Goal: Task Accomplishment & Management: Manage account settings

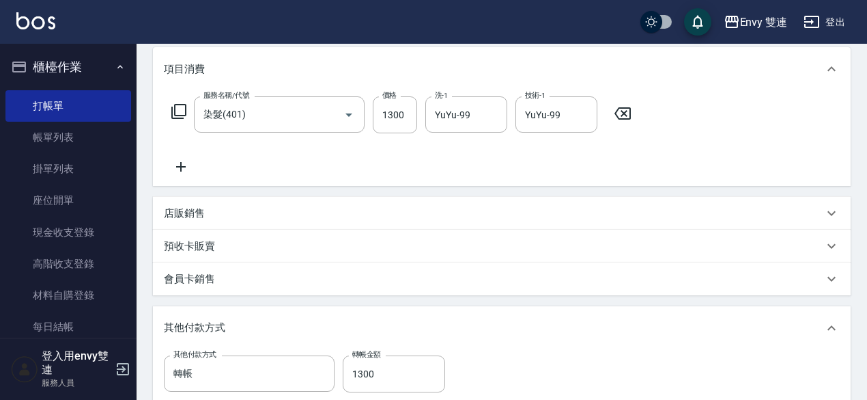
scroll to position [377, 0]
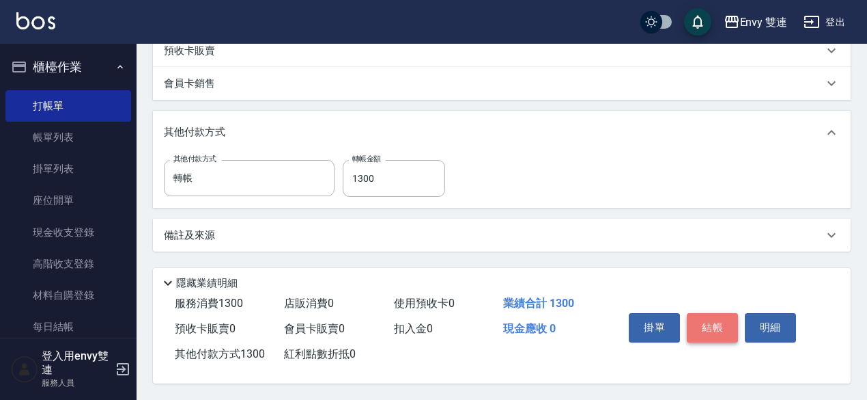
click at [705, 326] on button "結帳" at bounding box center [712, 327] width 51 height 29
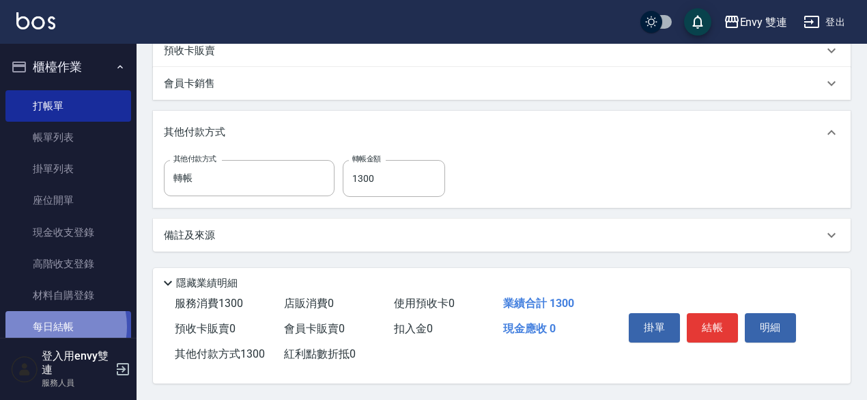
click at [46, 326] on link "每日結帳" at bounding box center [68, 326] width 126 height 31
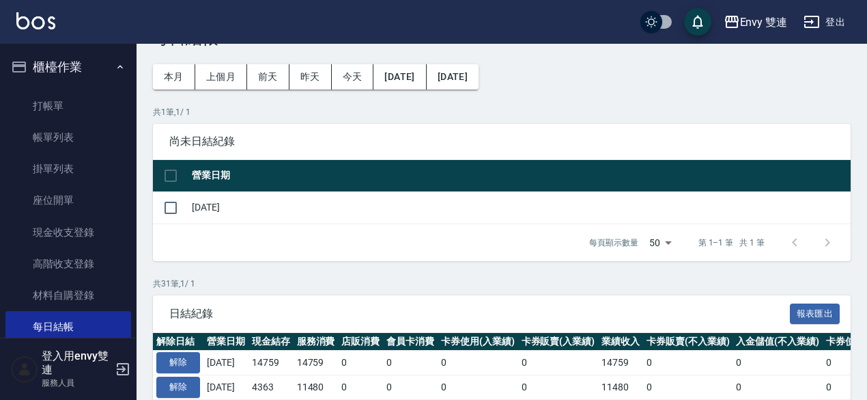
scroll to position [47, 0]
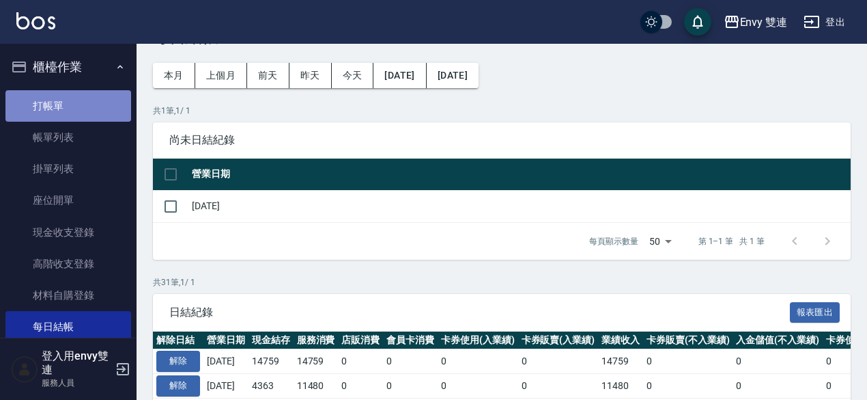
click at [82, 106] on link "打帳單" at bounding box center [68, 105] width 126 height 31
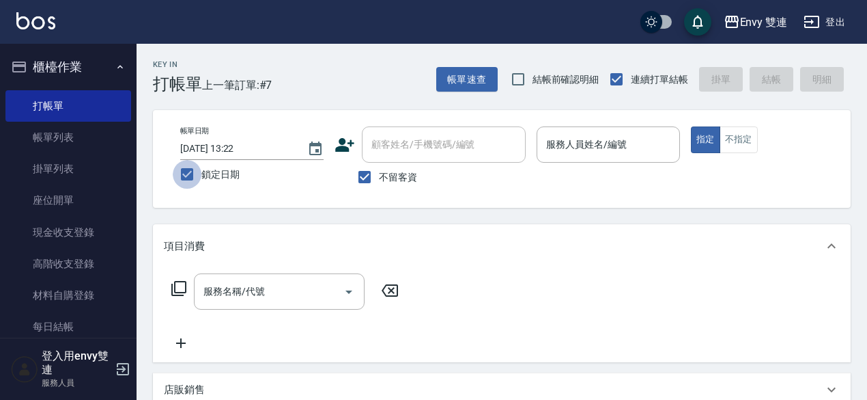
click at [191, 172] on input "鎖定日期" at bounding box center [187, 174] width 29 height 29
checkbox input "false"
type input "[DATE] 19:19"
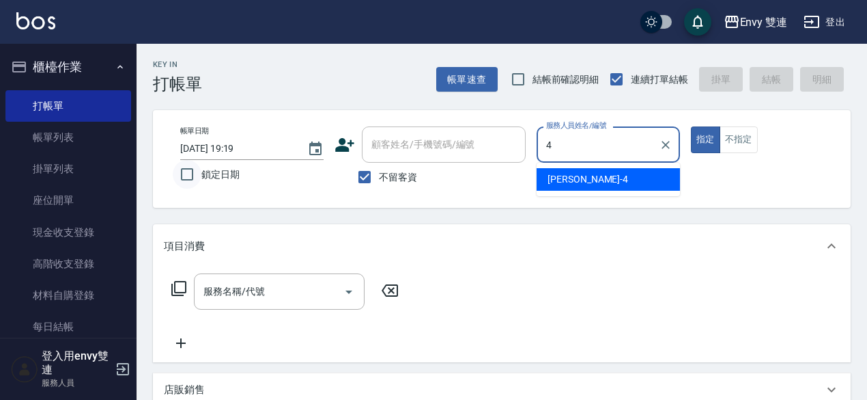
type input "[PERSON_NAME]-4"
type button "true"
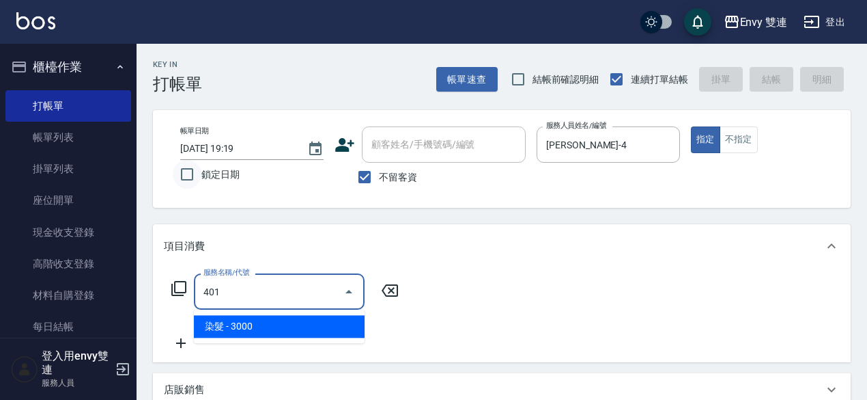
type input "染髮(401)"
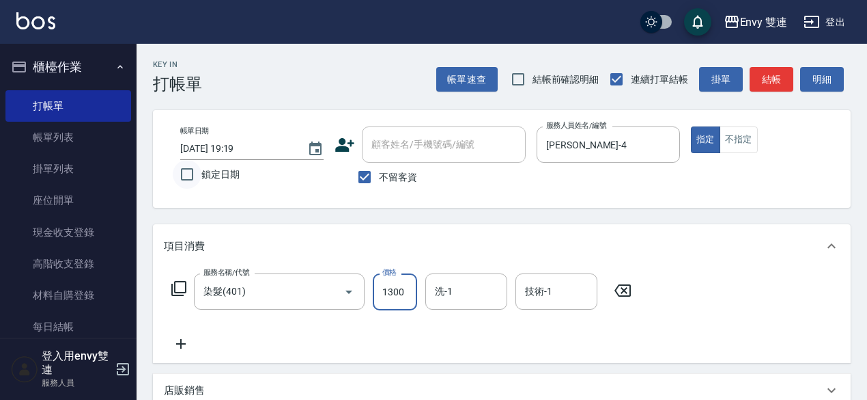
type input "1300"
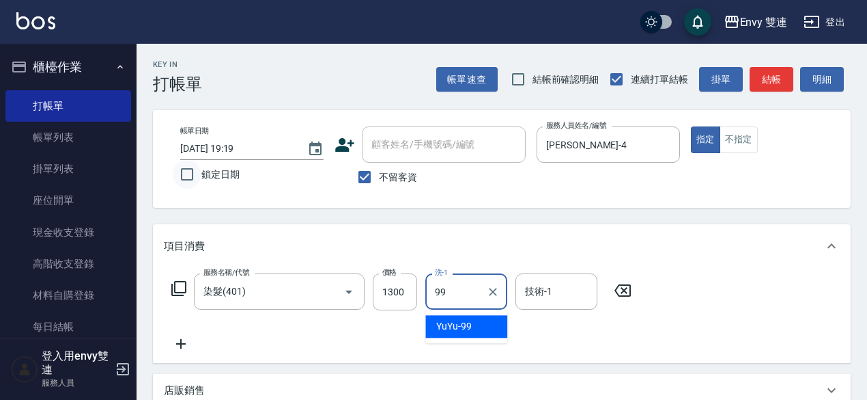
type input "YuYu-99"
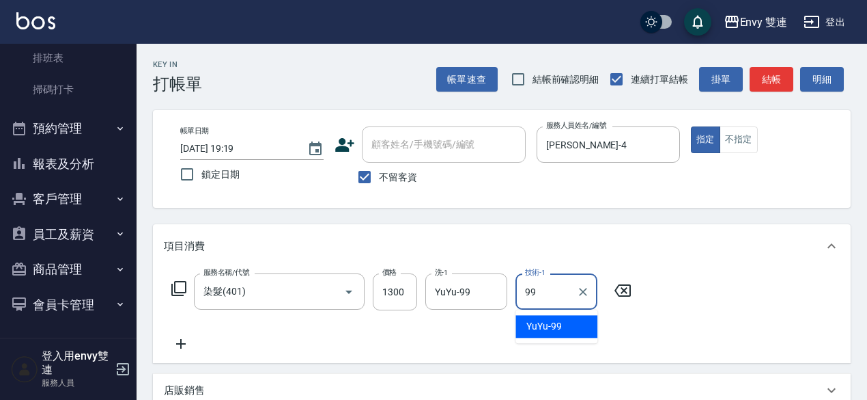
scroll to position [291, 0]
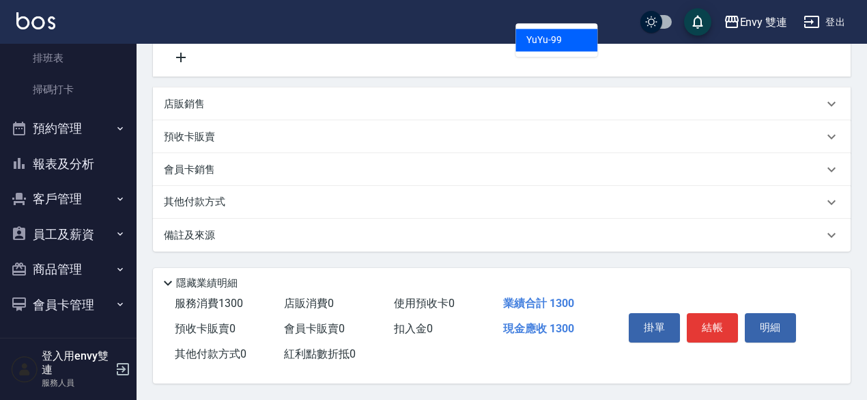
type input "99"
click at [238, 196] on div "其他付款方式" at bounding box center [494, 202] width 660 height 15
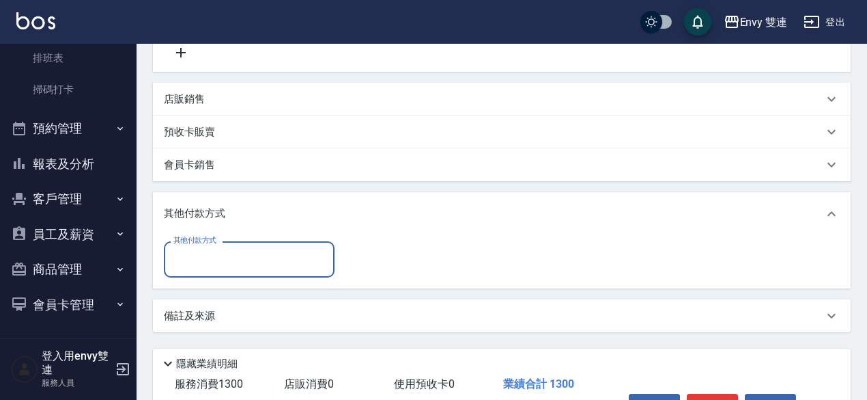
scroll to position [0, 0]
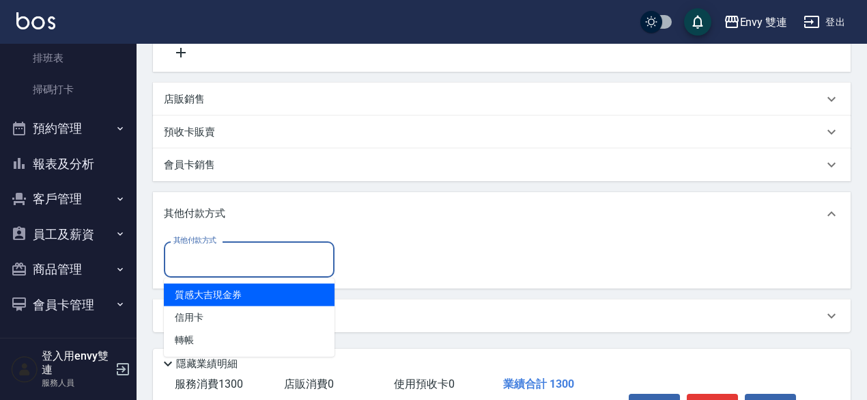
click at [268, 251] on input "其他付款方式" at bounding box center [249, 259] width 158 height 24
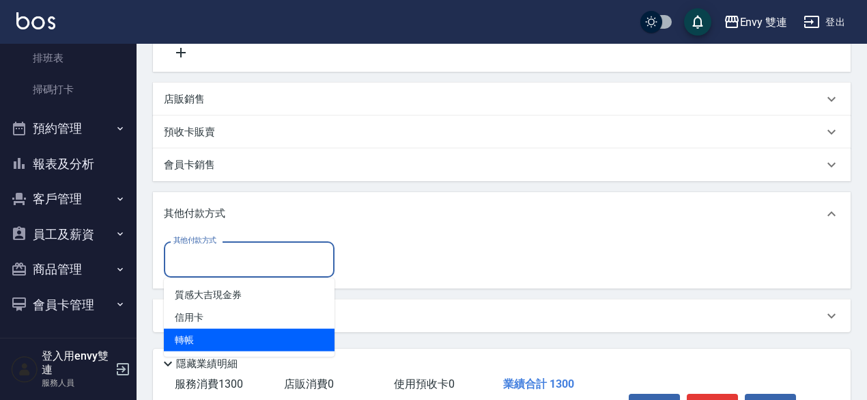
click at [243, 330] on span "轉帳" at bounding box center [249, 340] width 171 height 23
type input "轉帳"
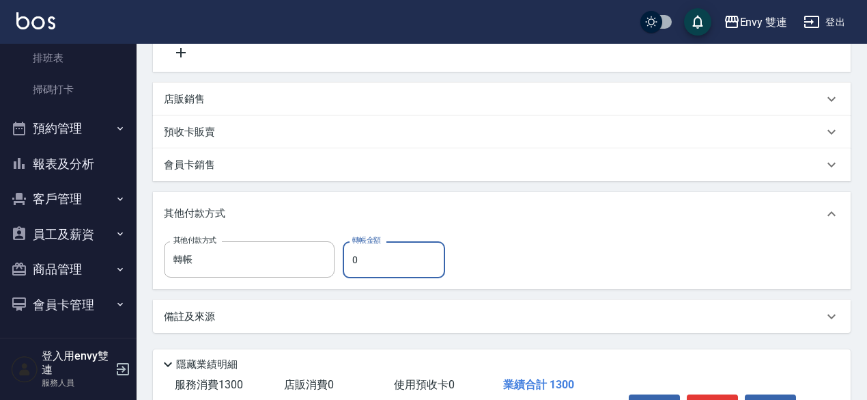
click at [363, 267] on input "0" at bounding box center [394, 259] width 102 height 37
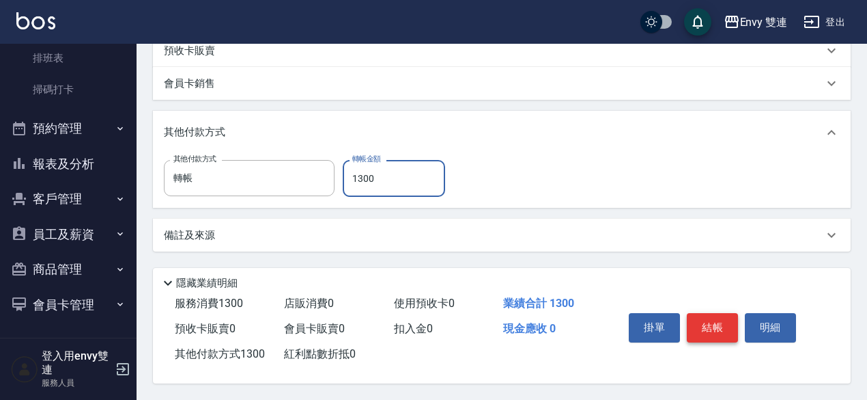
type input "1300"
click at [721, 318] on button "結帳" at bounding box center [712, 327] width 51 height 29
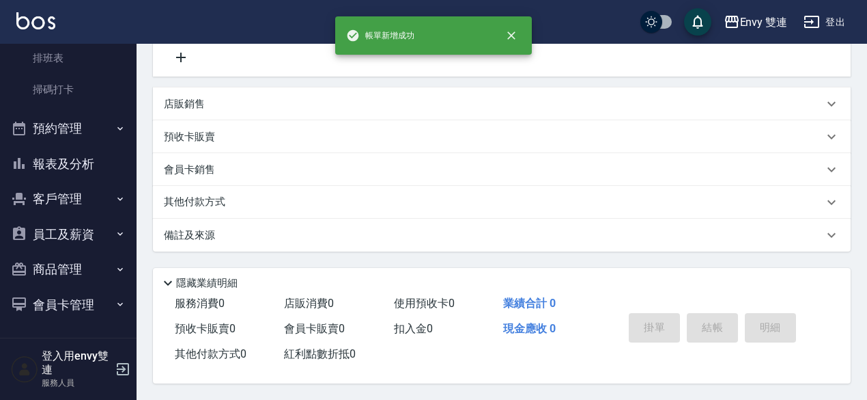
scroll to position [0, 0]
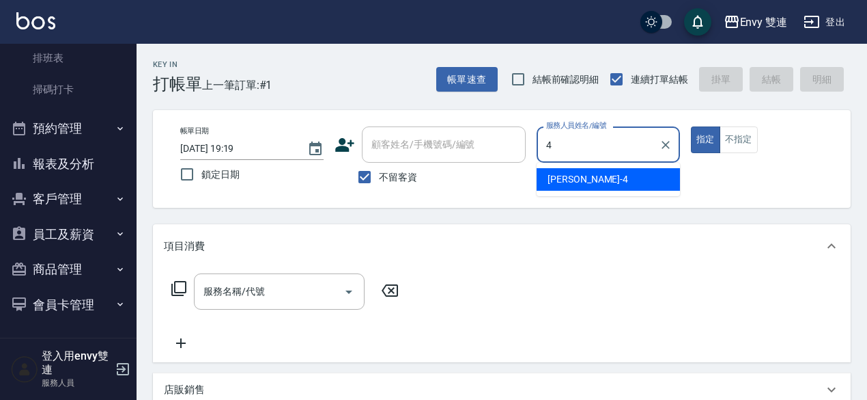
type input "[PERSON_NAME]-4"
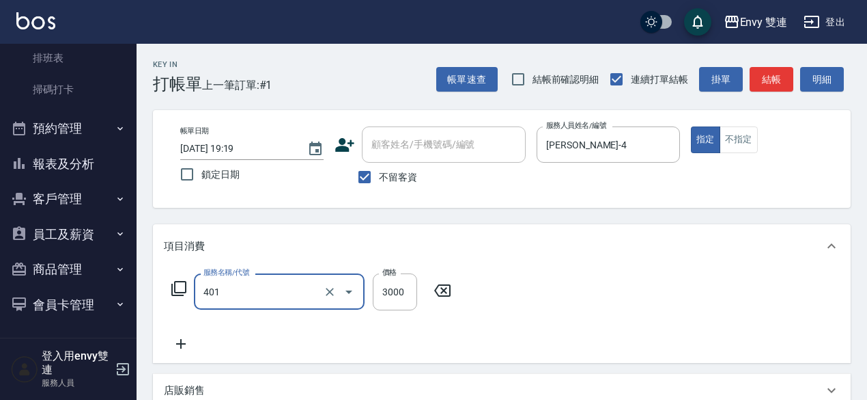
type input "染髮(401)"
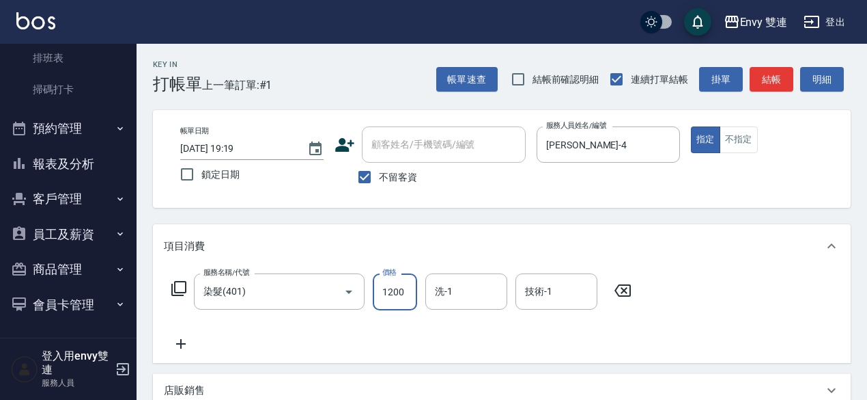
type input "1200"
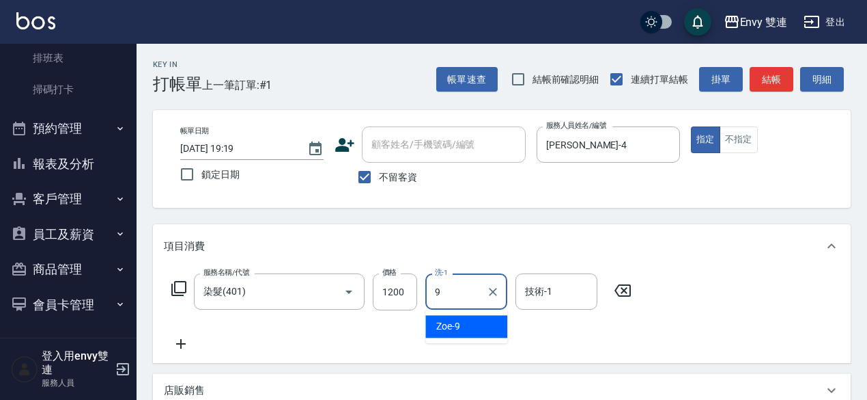
type input "Zoe-9"
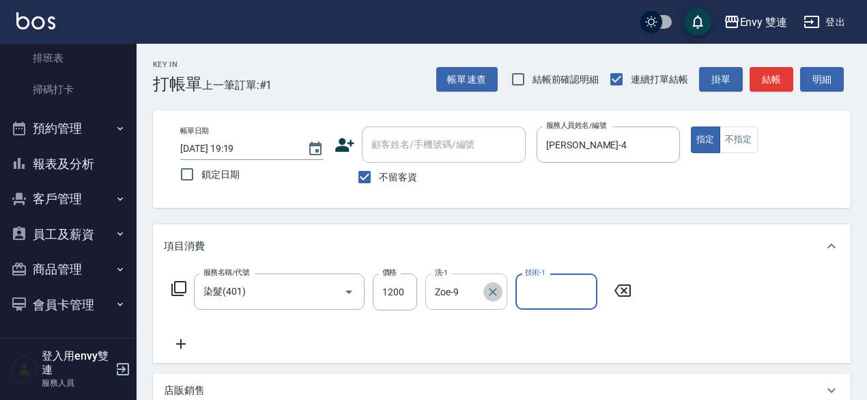
click at [491, 297] on icon "Clear" at bounding box center [493, 292] width 14 height 14
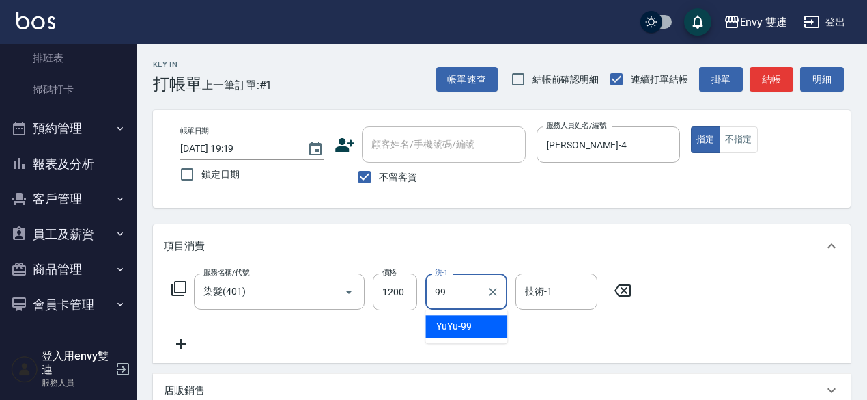
type input "YuYu-99"
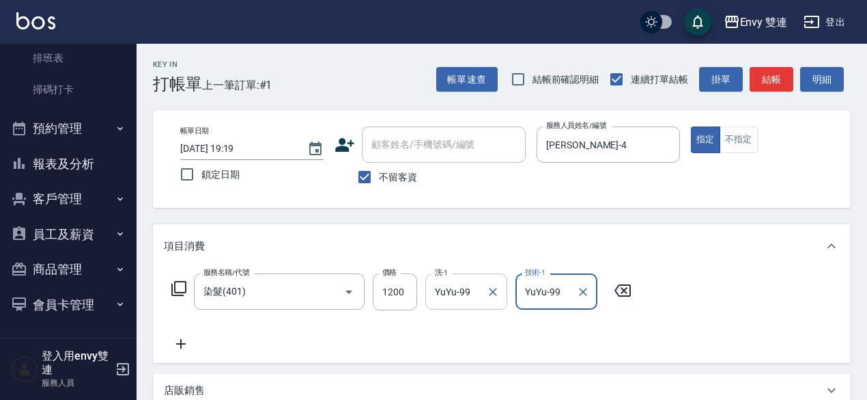
type input "YuYu-99"
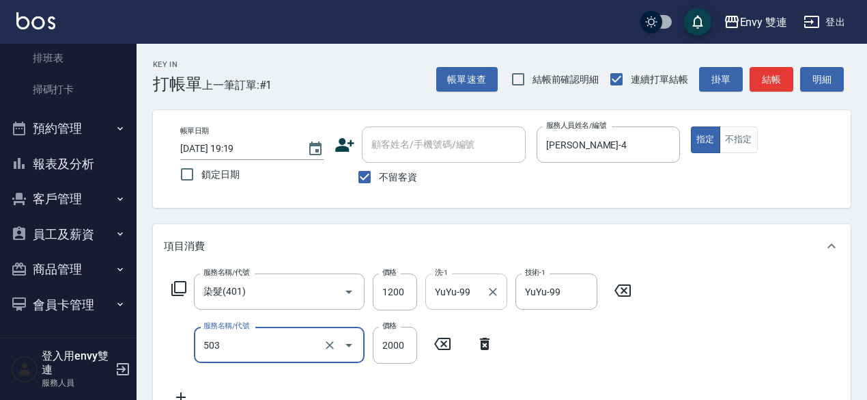
type input "日本結構二段式(503)"
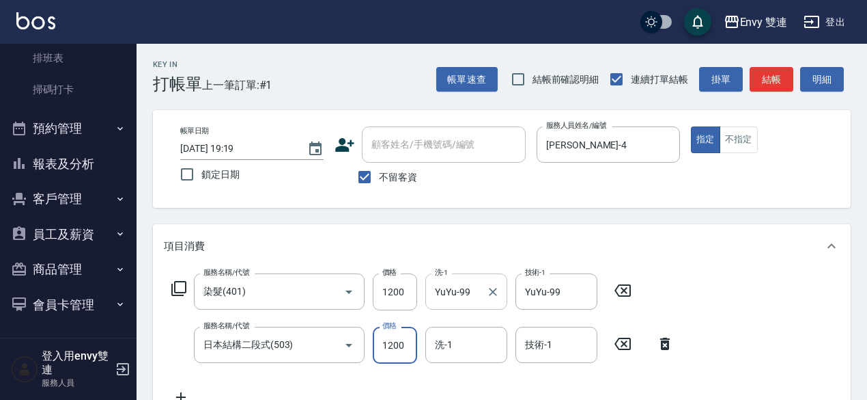
type input "1200"
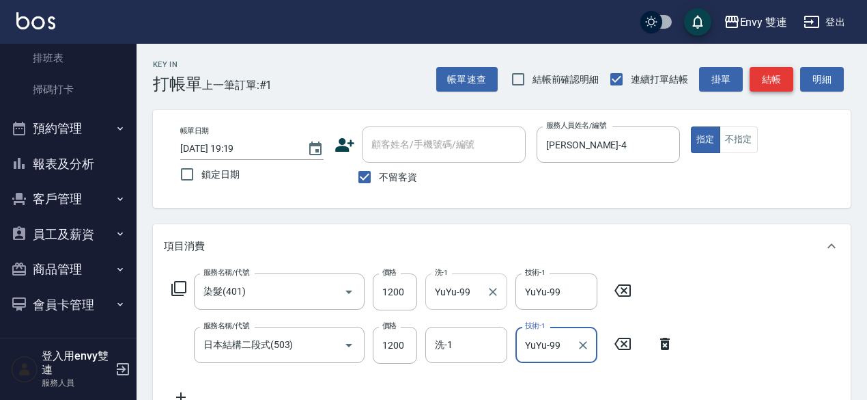
type input "YuYu-99"
click at [779, 73] on button "結帳" at bounding box center [772, 79] width 44 height 25
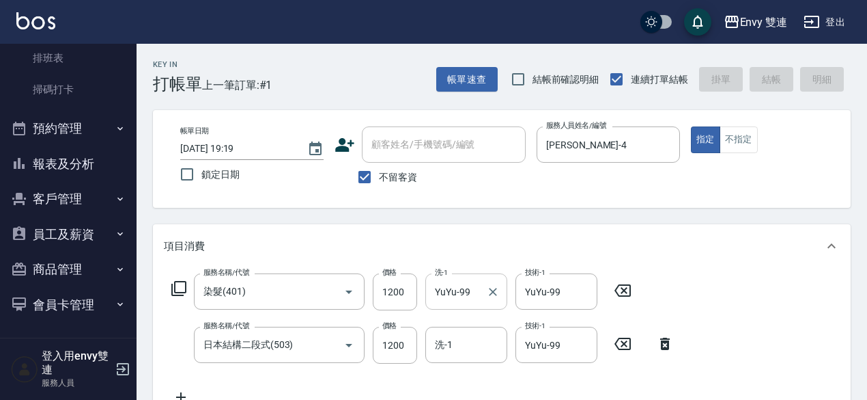
type input "[DATE] 19:20"
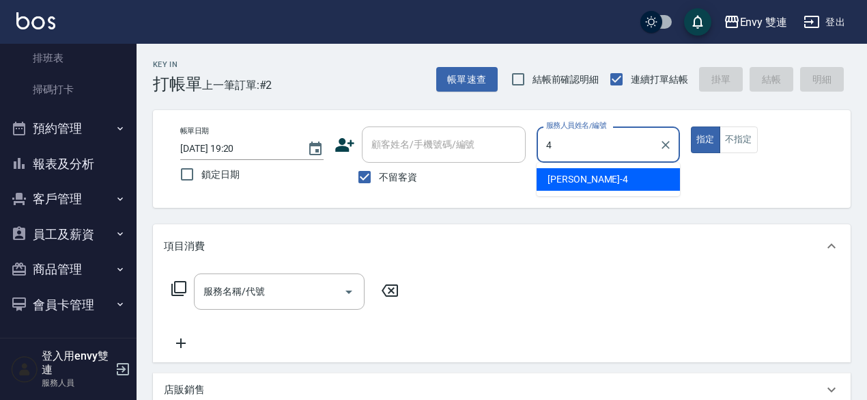
type input "[PERSON_NAME]-4"
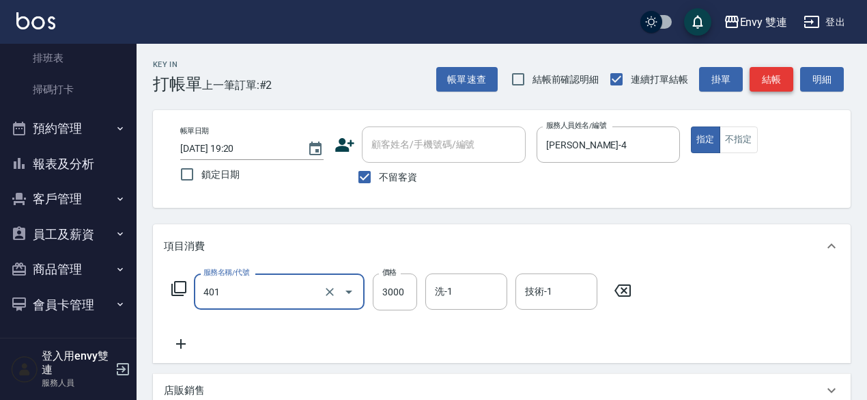
type input "染髮(401)"
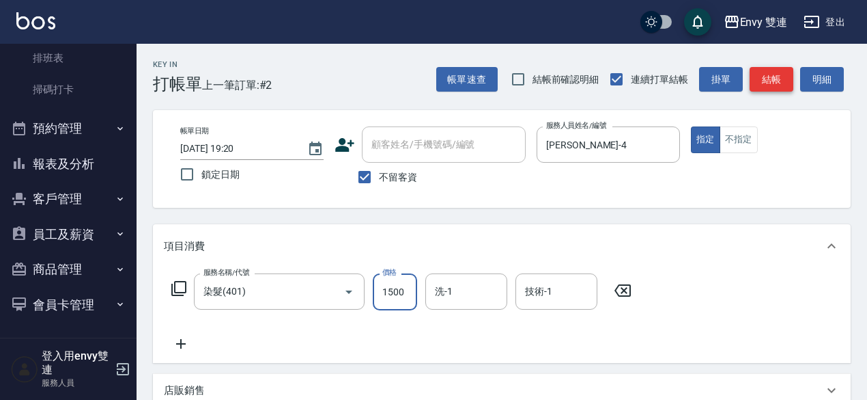
type input "1500"
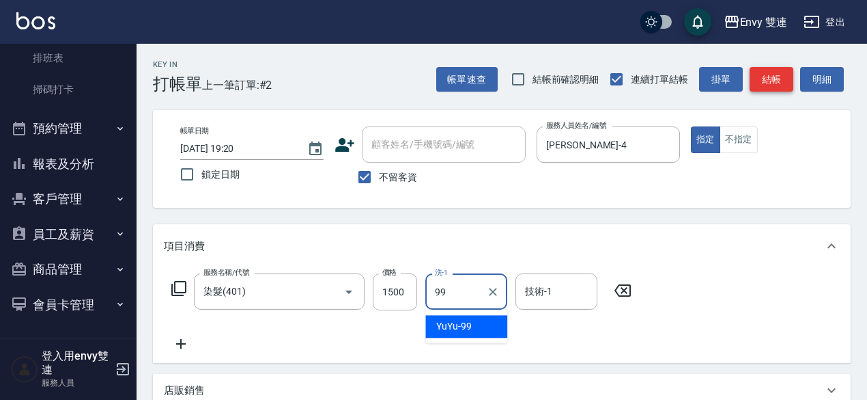
type input "YuYu-99"
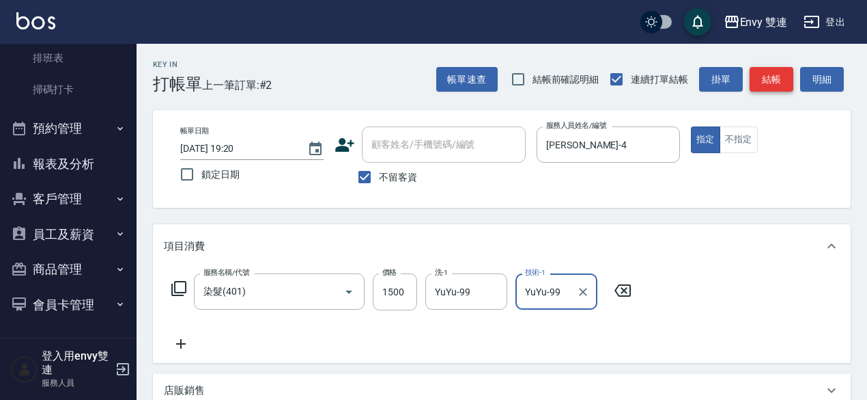
type input "YuYu-99"
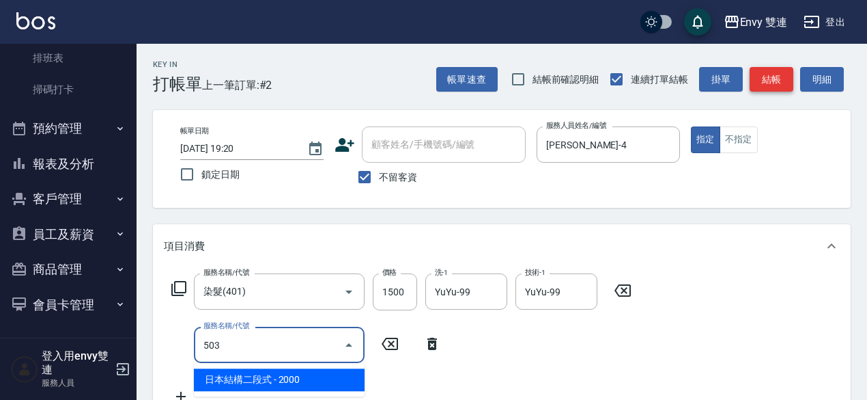
type input "日本結構二段式(503)"
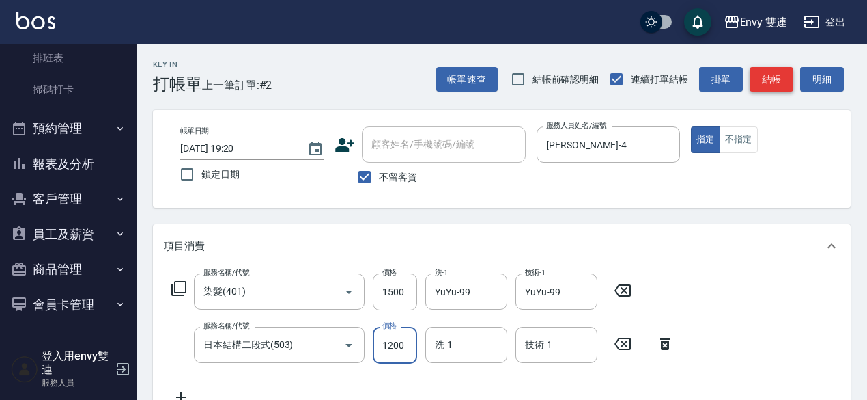
type input "1200"
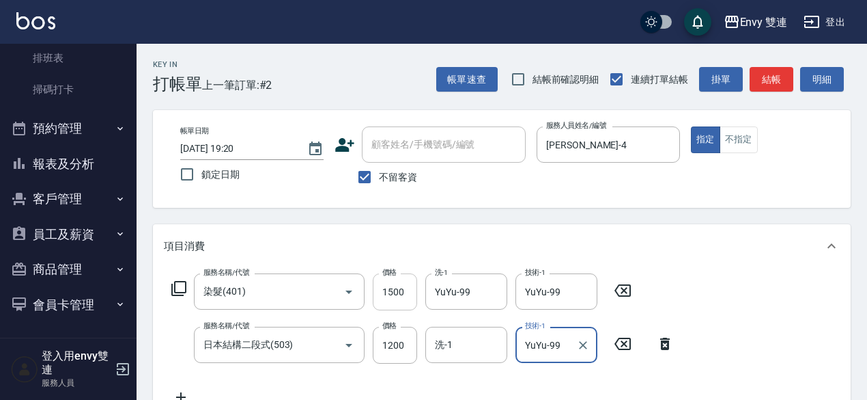
type input "YuYu-99"
click at [392, 291] on input "1500" at bounding box center [395, 291] width 44 height 37
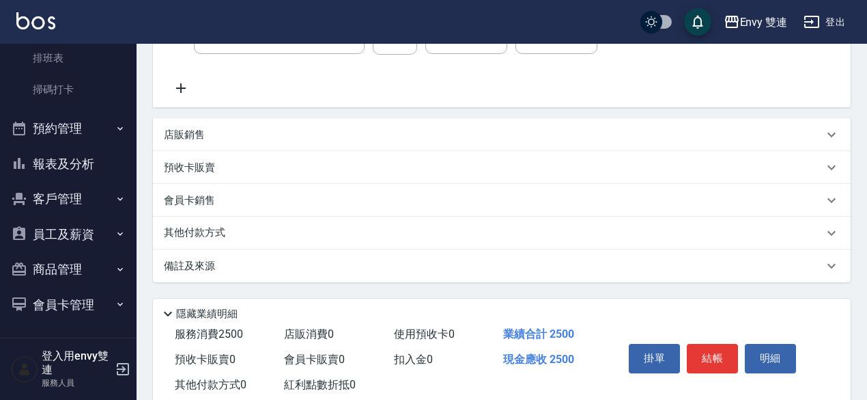
scroll to position [317, 0]
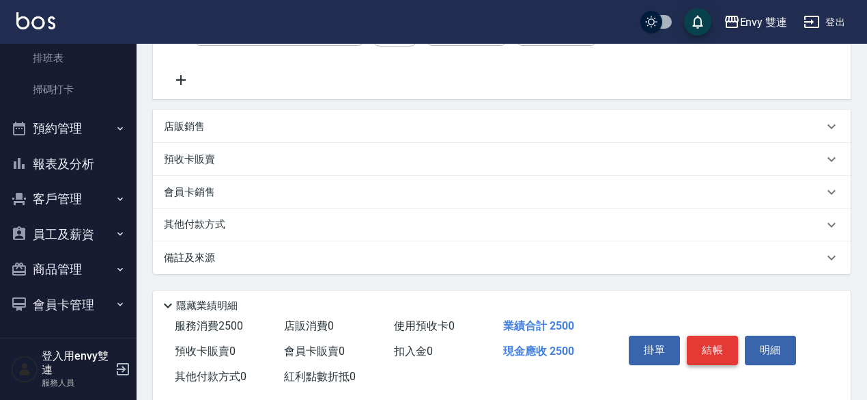
type input "1300"
click at [709, 343] on button "結帳" at bounding box center [712, 349] width 51 height 29
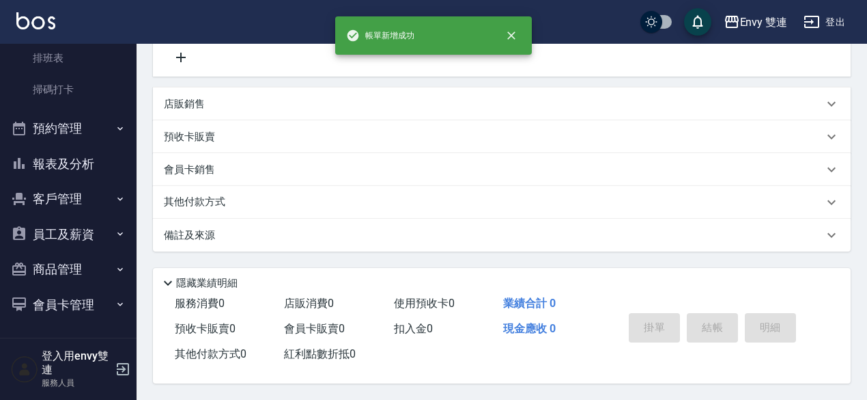
scroll to position [0, 0]
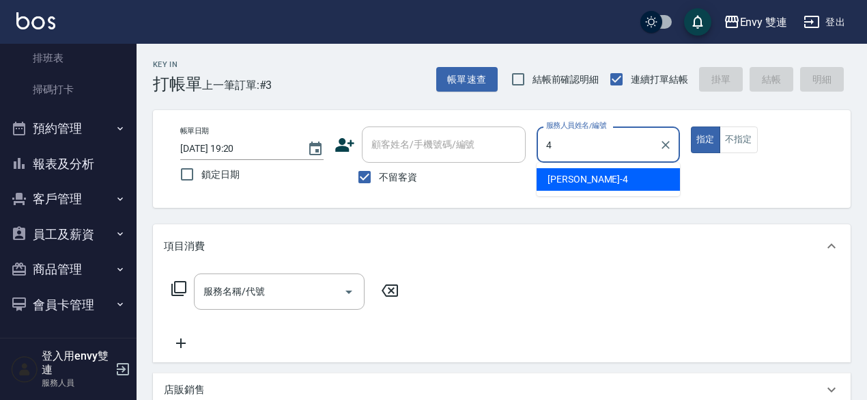
type input "[PERSON_NAME]-4"
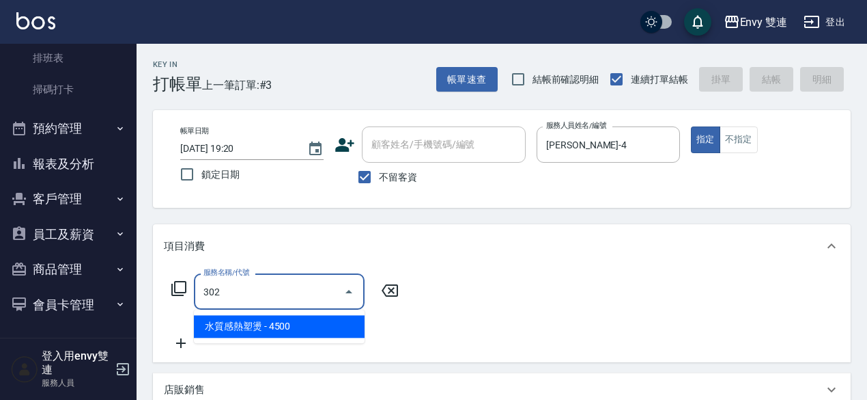
type input "水質感熱塑燙(302)"
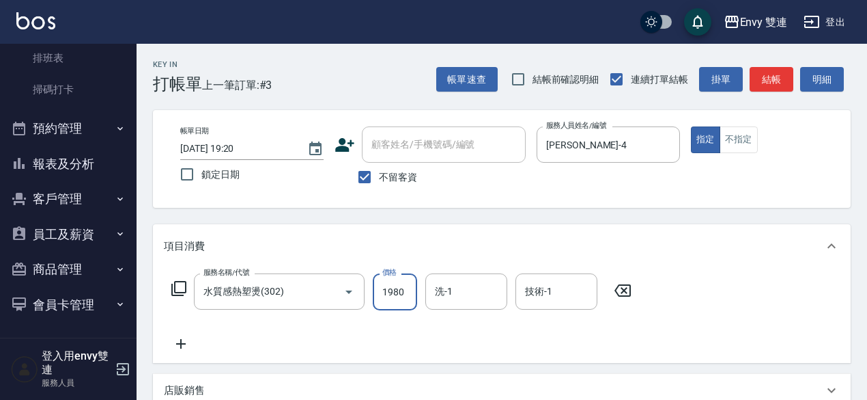
type input "1980"
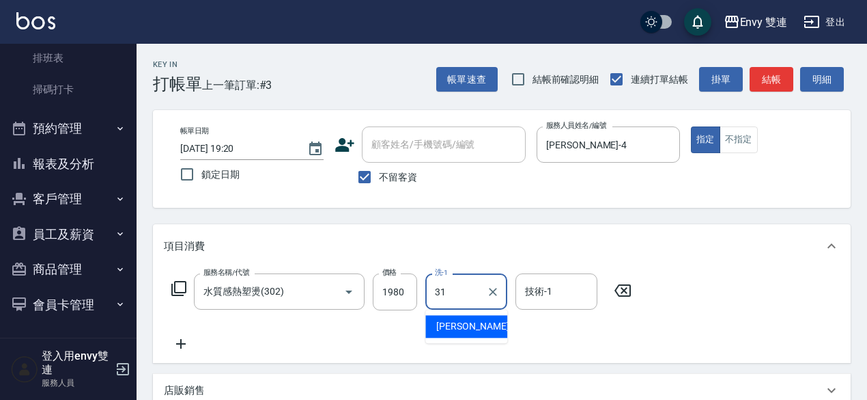
type input "Lina-31"
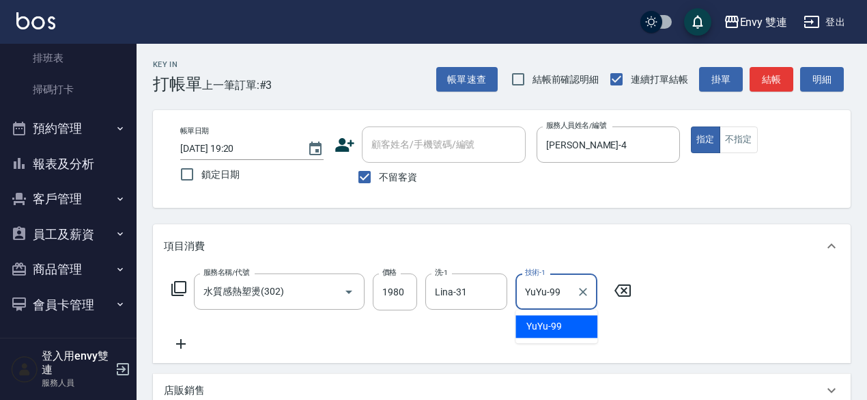
type input "YuYu-99"
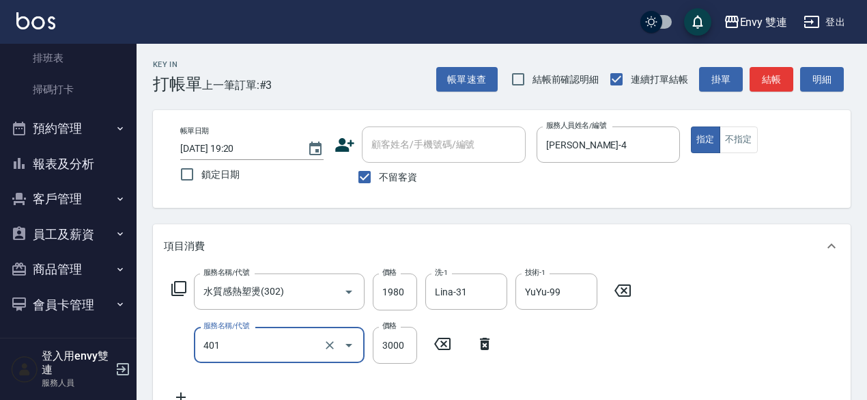
type input "染髮(401)"
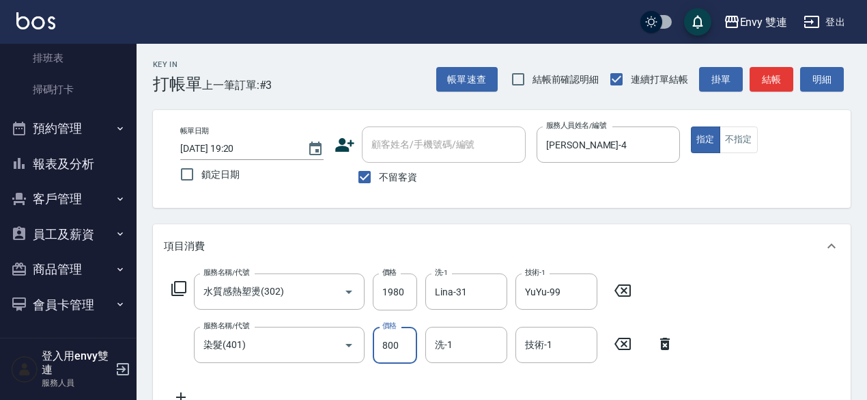
type input "800"
type input "3"
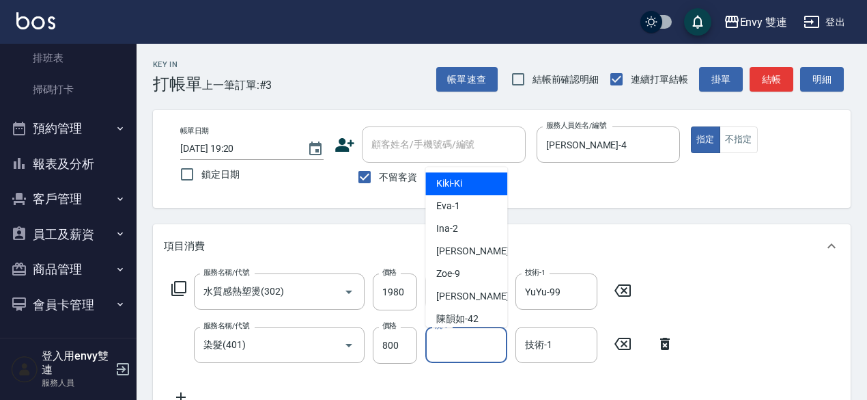
type input "Kiki -Ki"
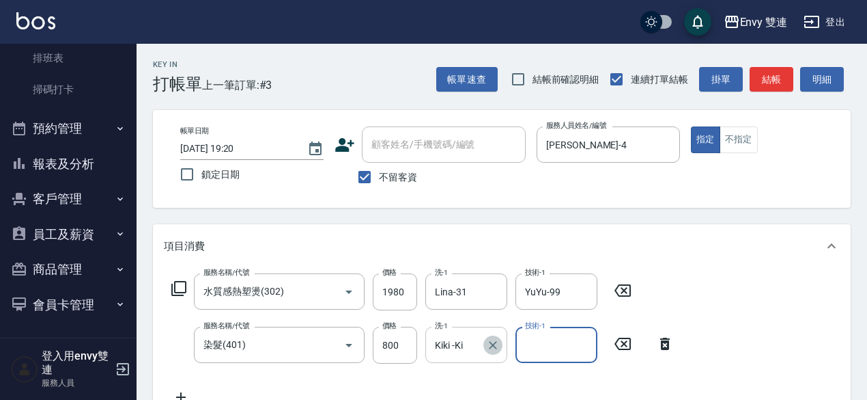
click at [497, 349] on icon "Clear" at bounding box center [493, 345] width 14 height 14
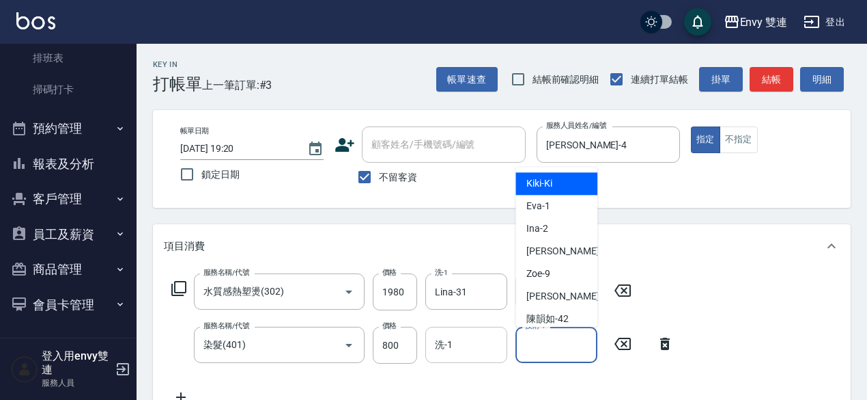
click at [537, 341] on input "技術-1" at bounding box center [557, 345] width 70 height 24
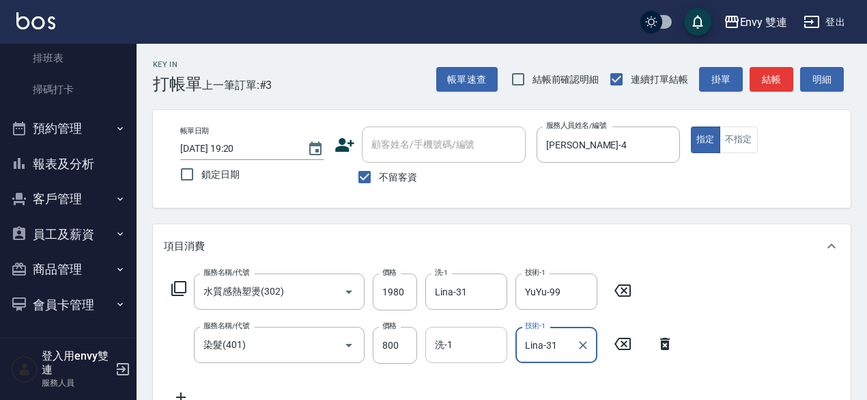
type input "Lina-31"
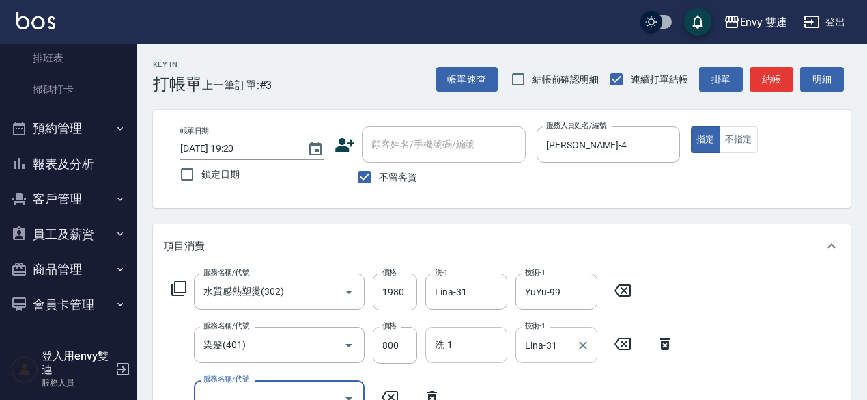
scroll to position [10, 0]
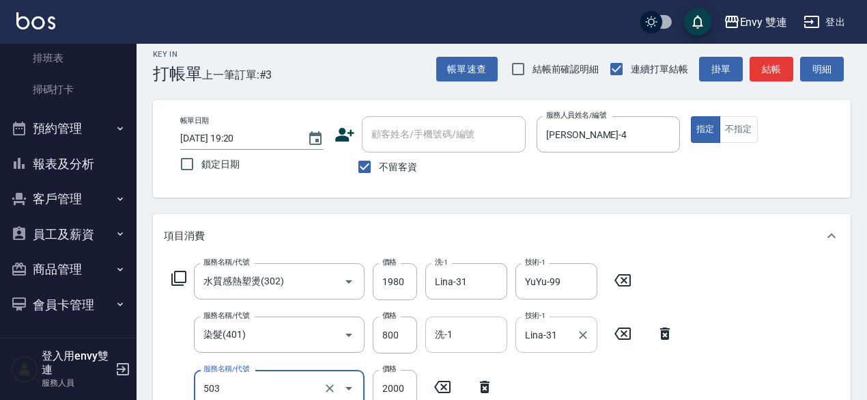
type input "日本結構二段式(503)"
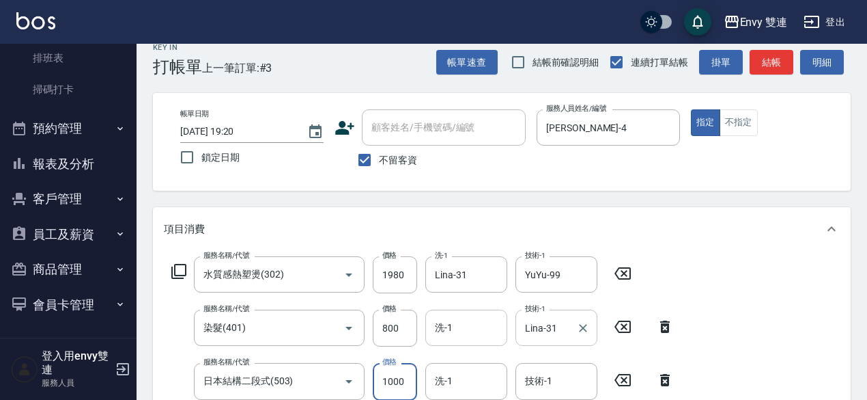
type input "1000"
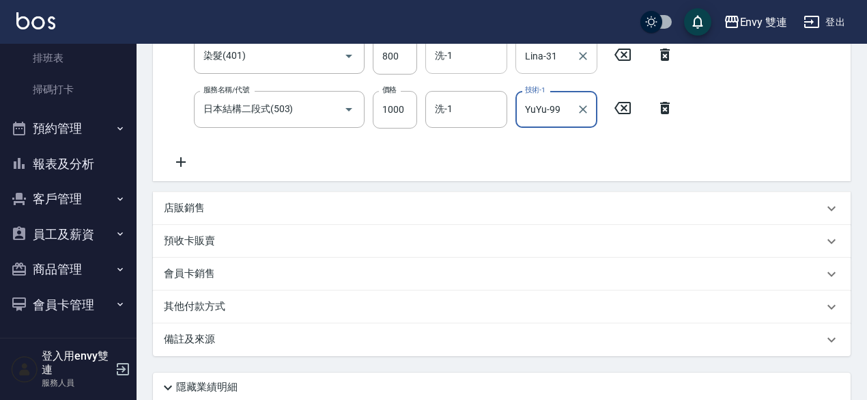
scroll to position [398, 0]
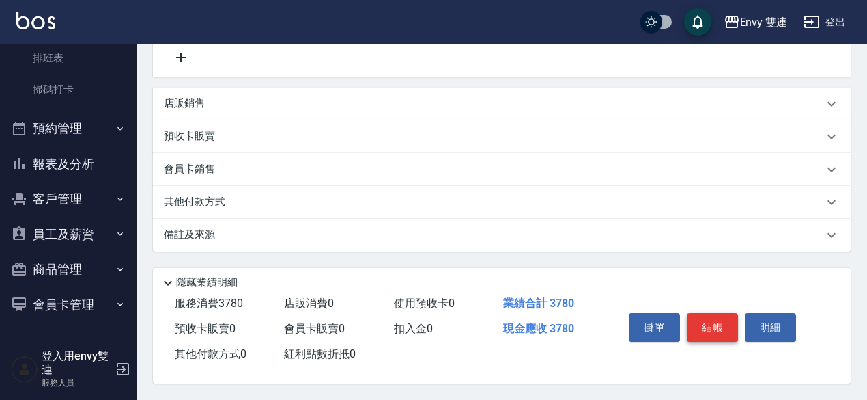
type input "YuYu-99"
click at [729, 320] on button "結帳" at bounding box center [712, 327] width 51 height 29
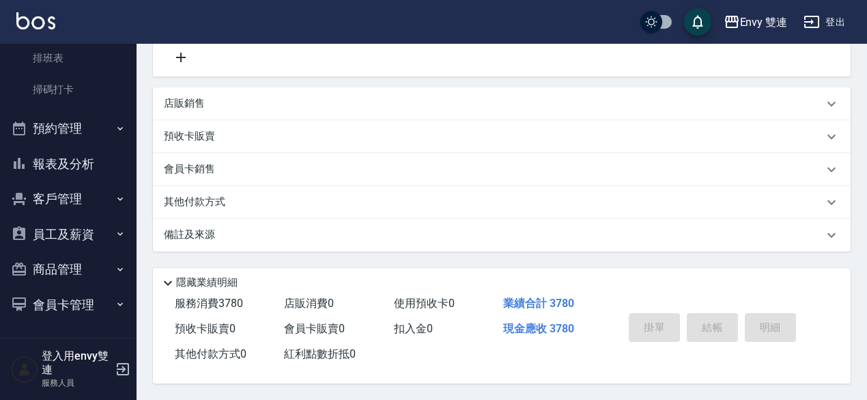
type input "[DATE] 19:21"
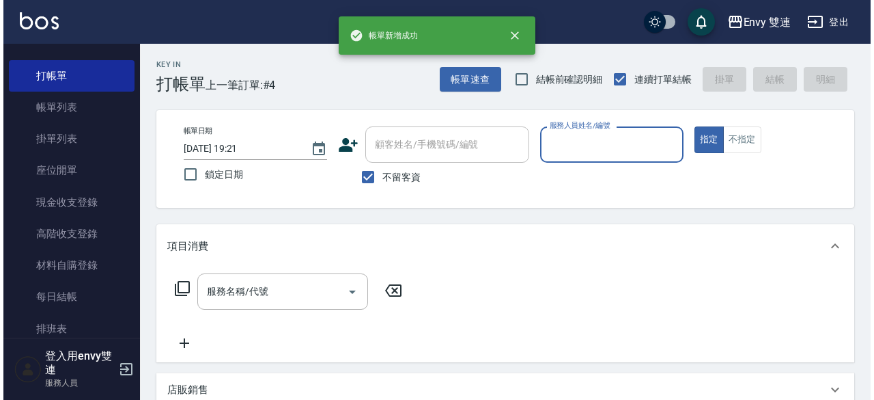
scroll to position [0, 0]
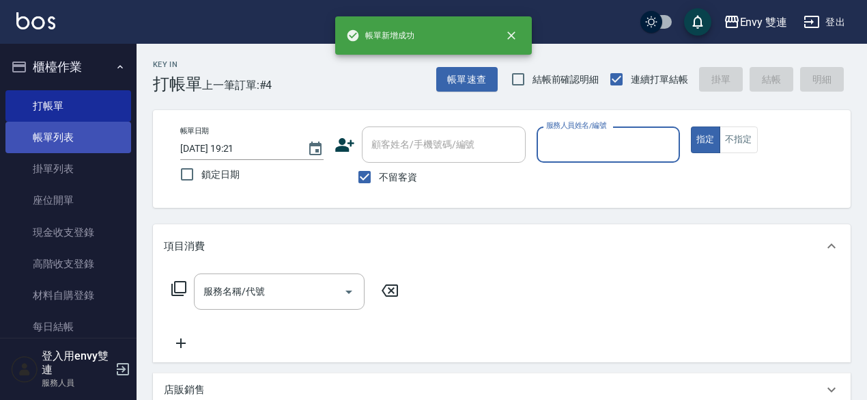
click at [74, 139] on link "帳單列表" at bounding box center [68, 137] width 126 height 31
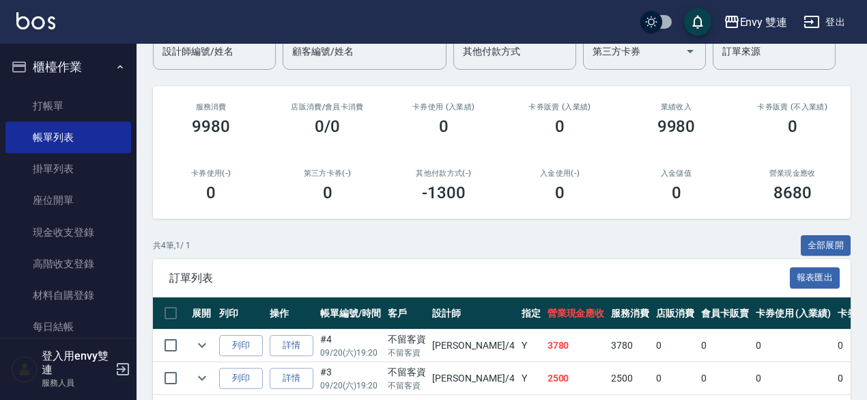
scroll to position [126, 0]
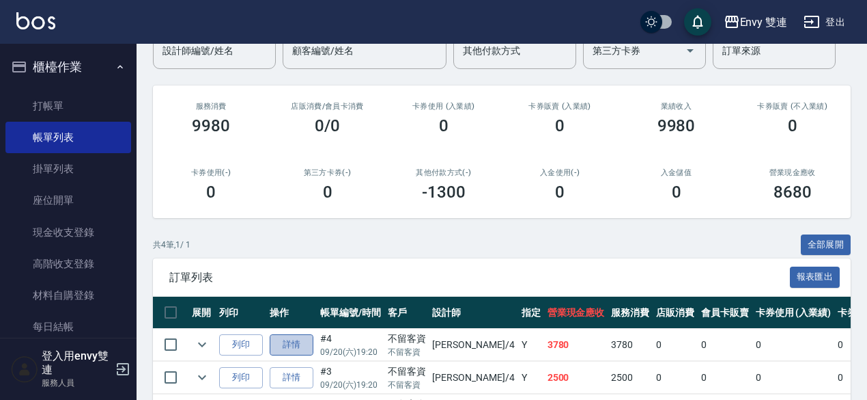
click at [287, 349] on link "詳情" at bounding box center [292, 344] width 44 height 21
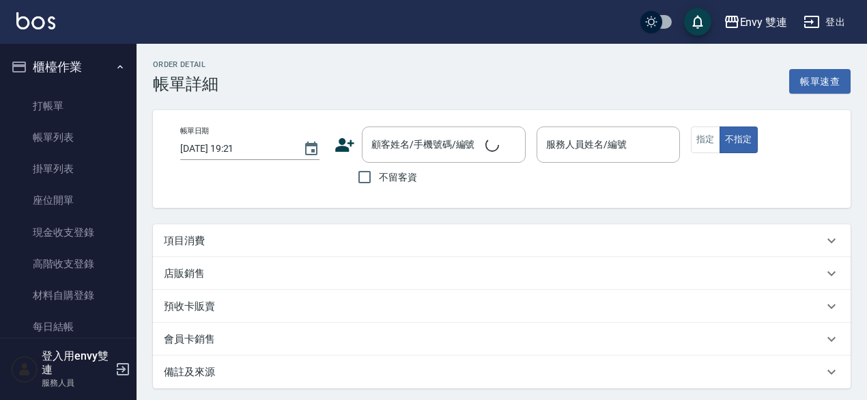
type input "[DATE] 19:20"
checkbox input "true"
type input "[PERSON_NAME]-4"
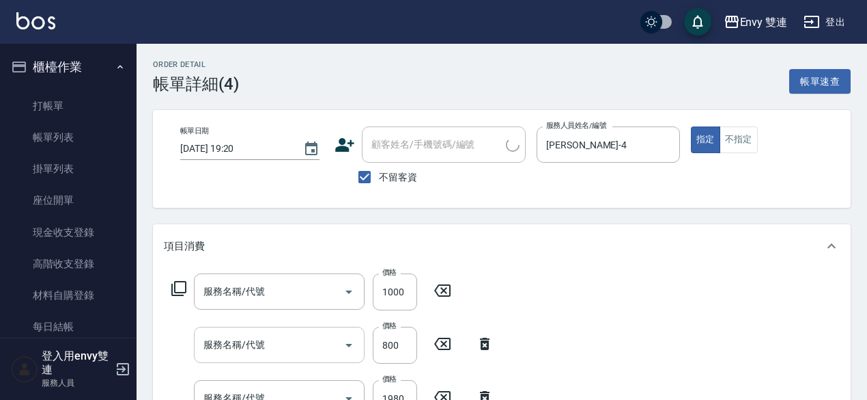
type input "日本結構二段式(503)"
type input "染髮(401)"
type input "水質感熱塑燙(302)"
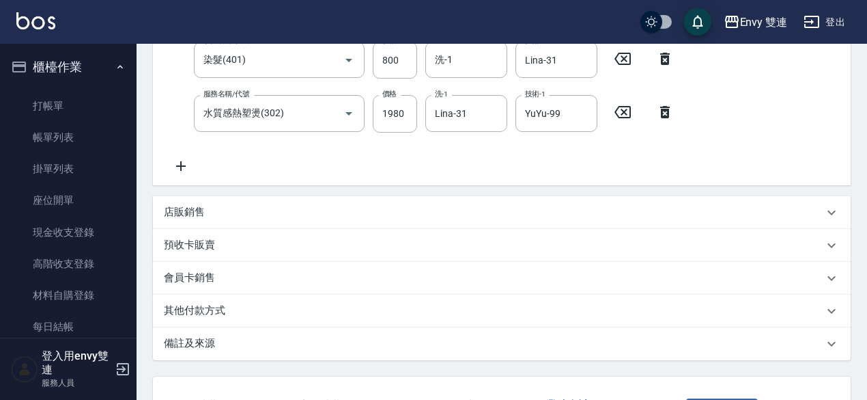
scroll to position [285, 0]
click at [316, 306] on div "其他付款方式" at bounding box center [494, 310] width 660 height 14
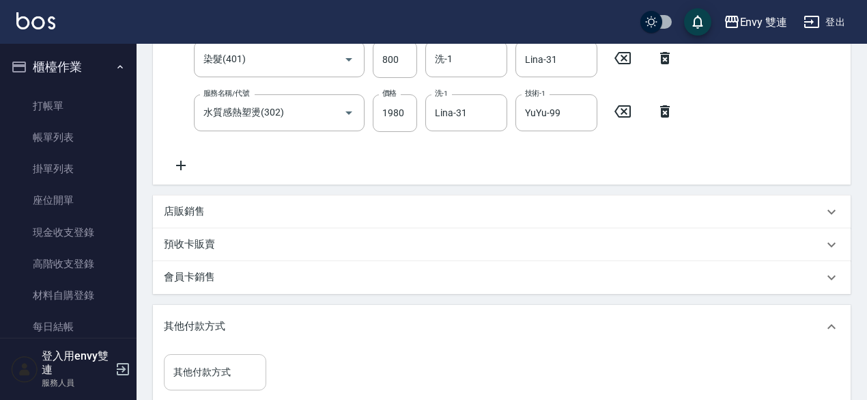
click at [226, 357] on div "其他付款方式" at bounding box center [215, 372] width 102 height 36
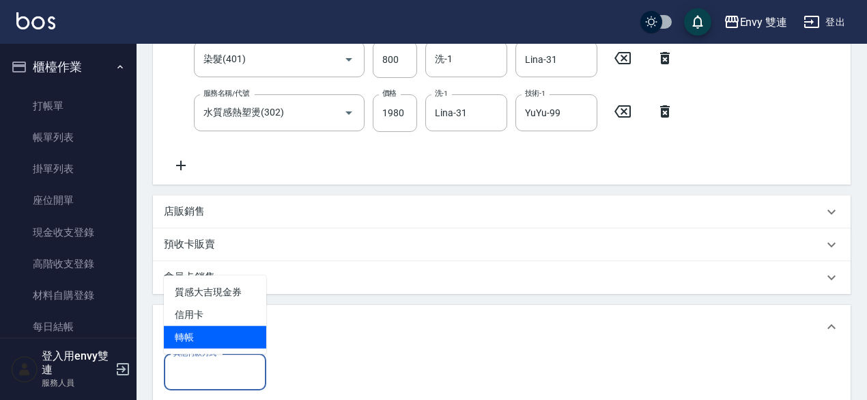
click at [227, 346] on span "轉帳" at bounding box center [215, 337] width 102 height 23
type input "轉帳"
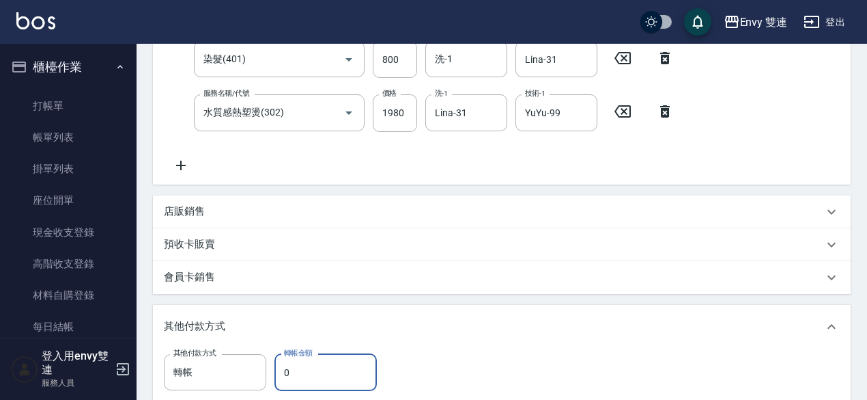
click at [286, 364] on input "0" at bounding box center [326, 372] width 102 height 37
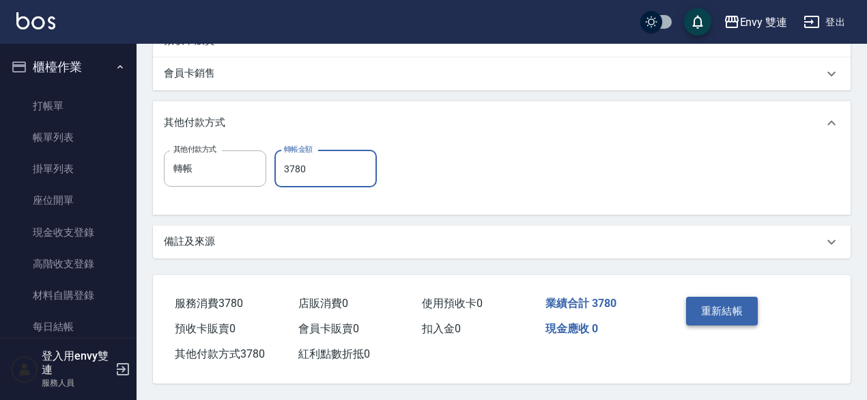
type input "3780"
click at [731, 304] on button "重新結帳" at bounding box center [722, 310] width 72 height 29
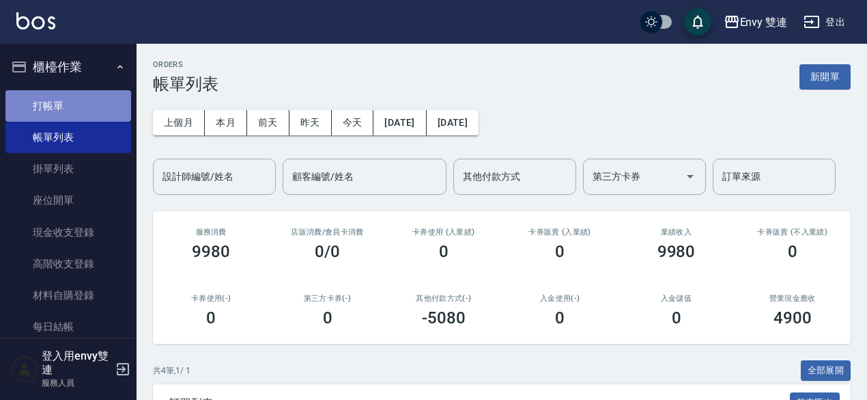
click at [95, 111] on link "打帳單" at bounding box center [68, 105] width 126 height 31
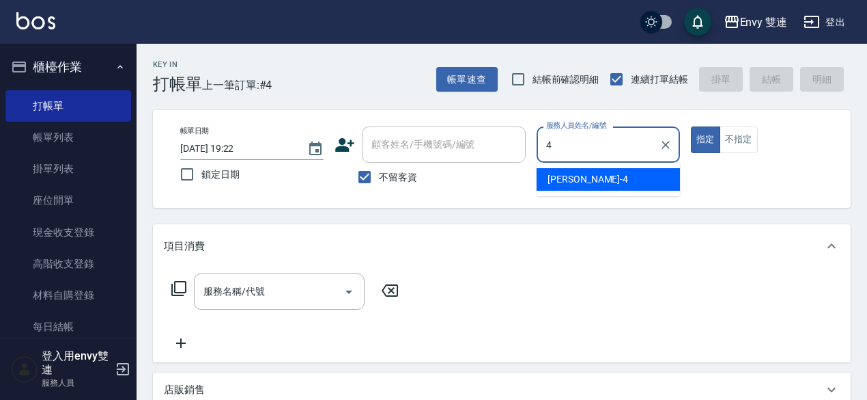
type input "[PERSON_NAME]-4"
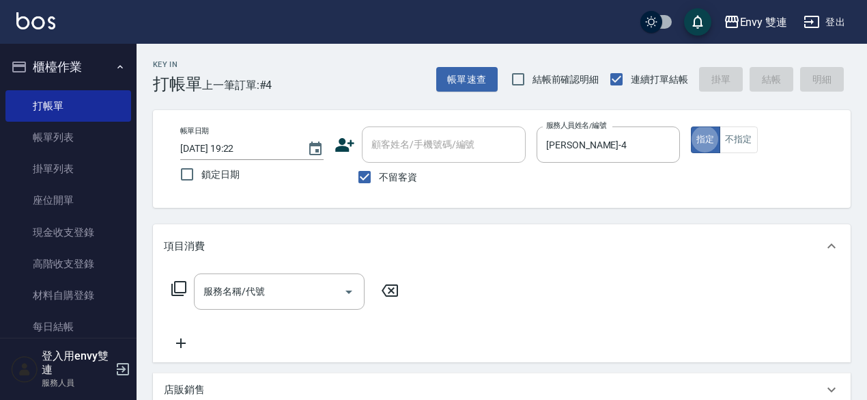
type button "true"
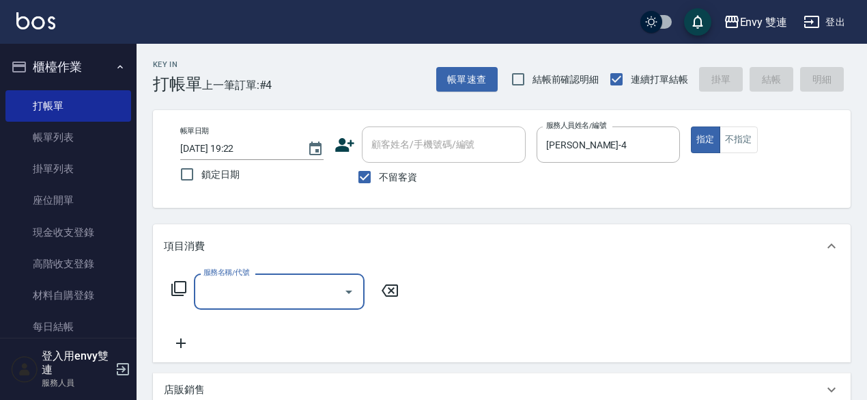
type input "1"
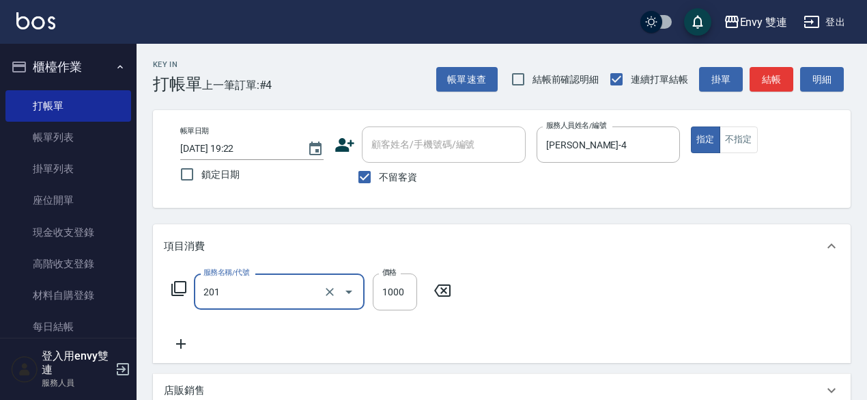
type input "剪髮(201)"
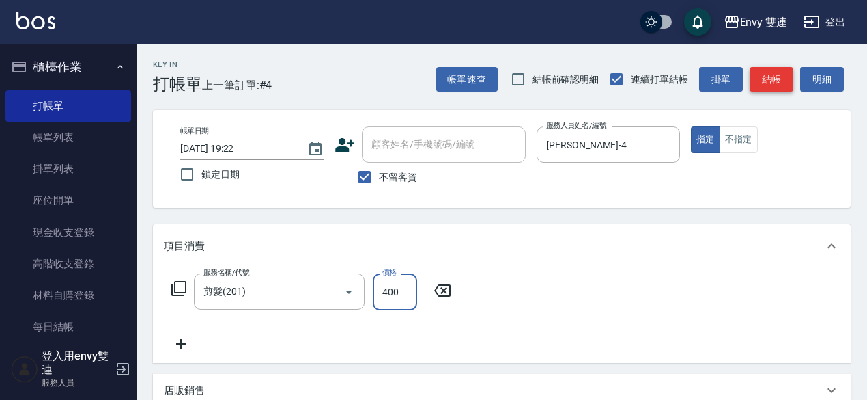
type input "400"
click at [770, 70] on button "結帳" at bounding box center [772, 79] width 44 height 25
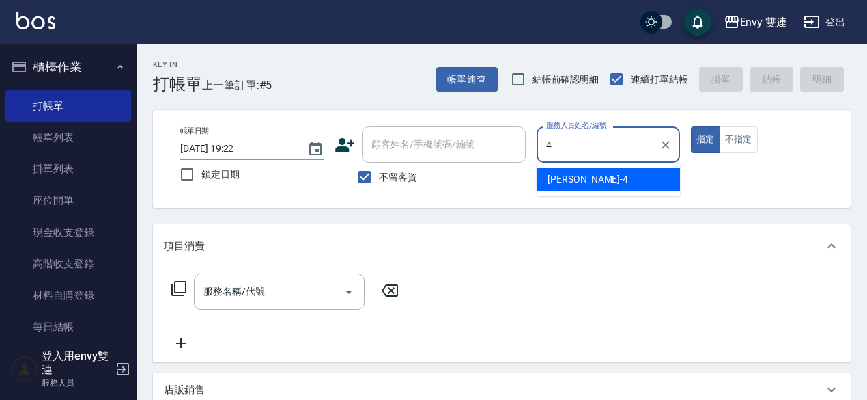
type input "[PERSON_NAME]-4"
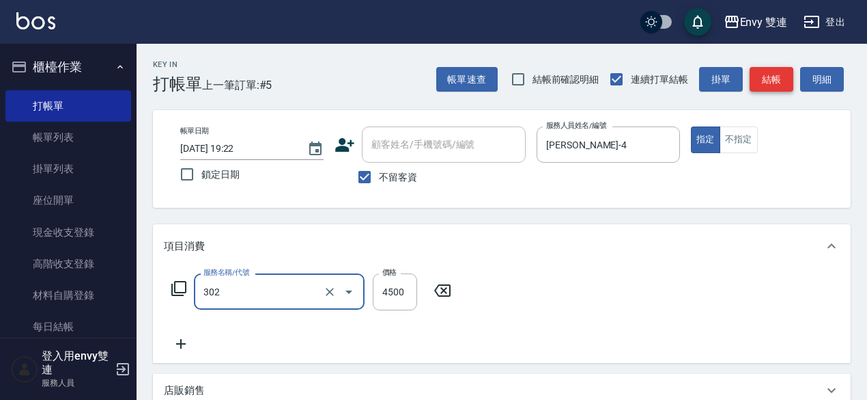
type input "水質感熱塑燙(302)"
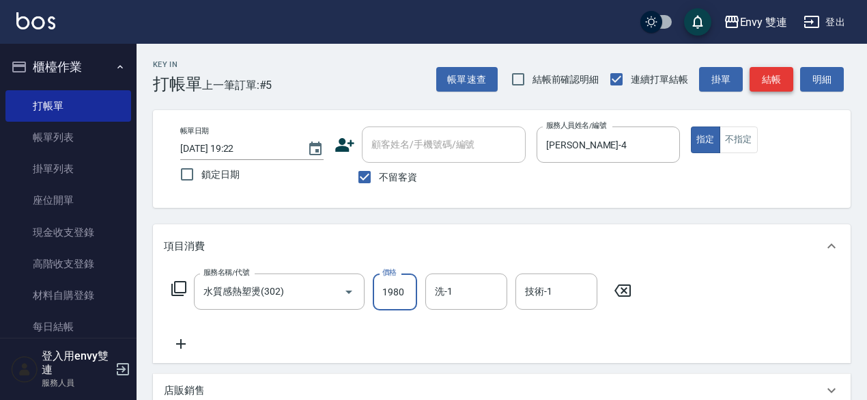
type input "1980"
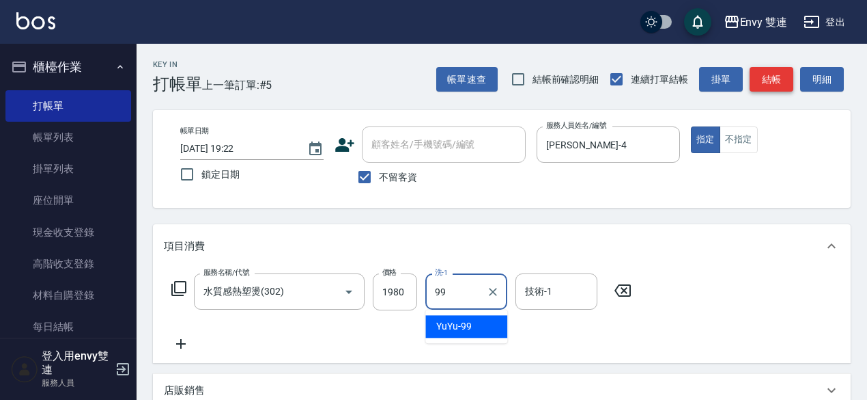
type input "YuYu-99"
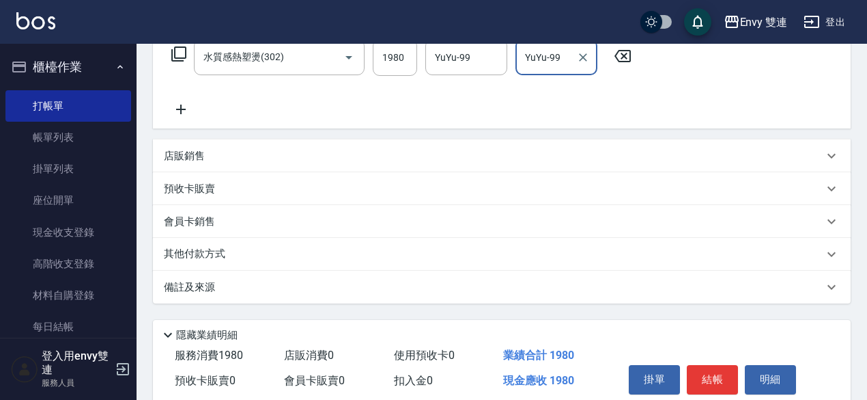
scroll to position [236, 0]
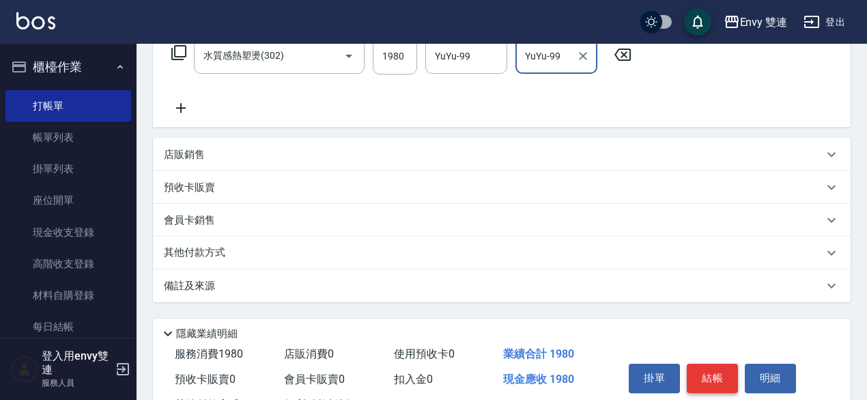
type input "YuYu-99"
click at [712, 379] on button "結帳" at bounding box center [712, 377] width 51 height 29
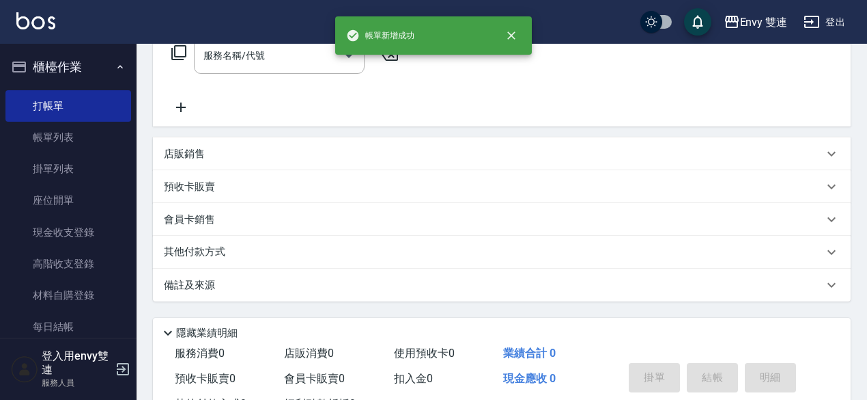
scroll to position [0, 0]
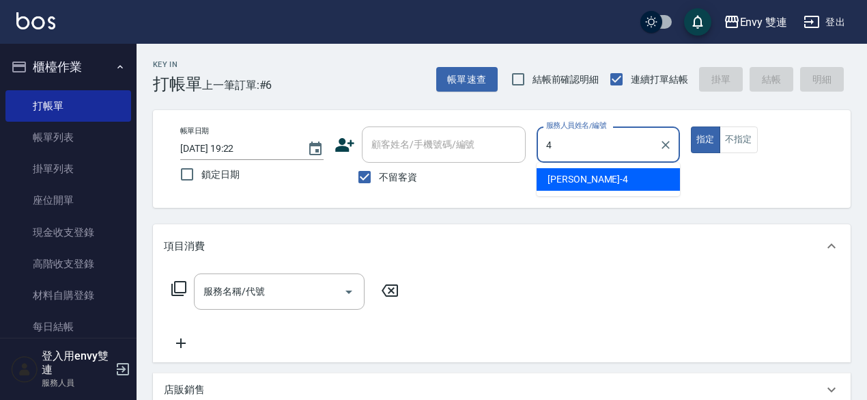
type input "[PERSON_NAME]-4"
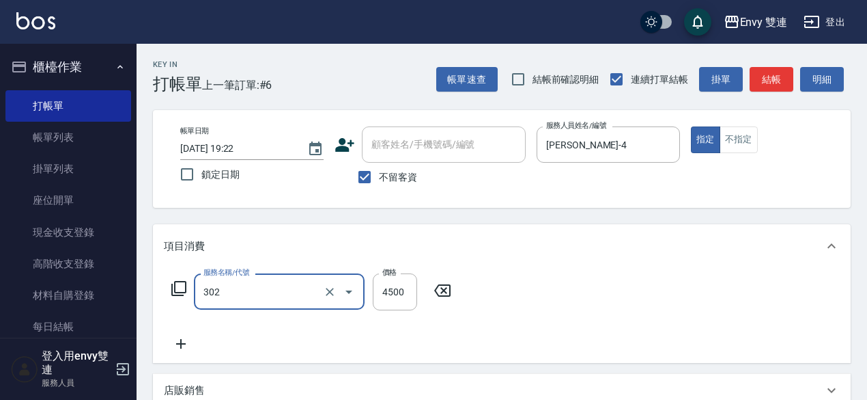
type input "水質感熱塑燙(302)"
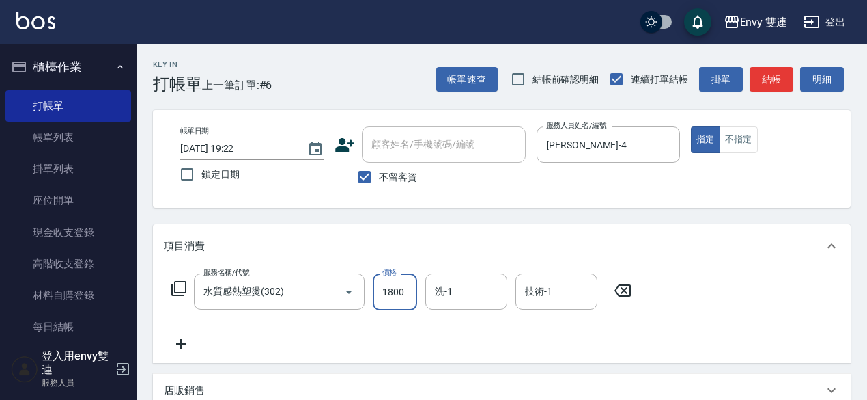
type input "1800"
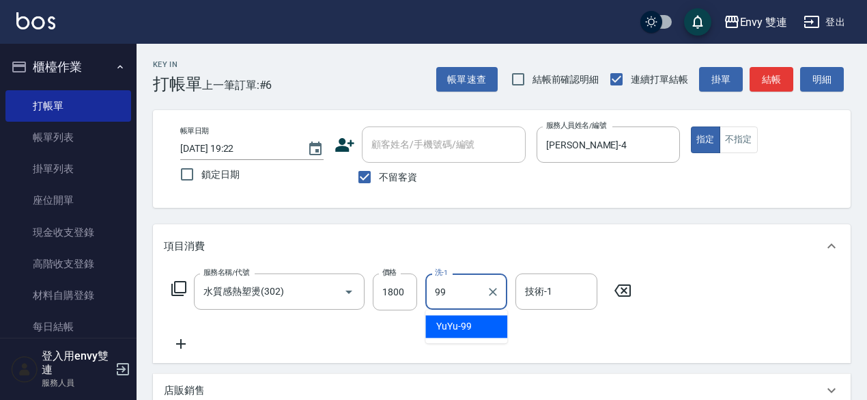
type input "YuYu-99"
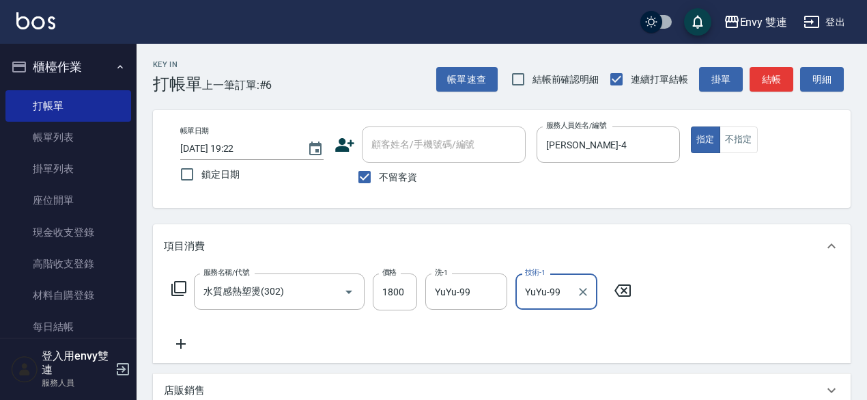
type input "YuYu-99"
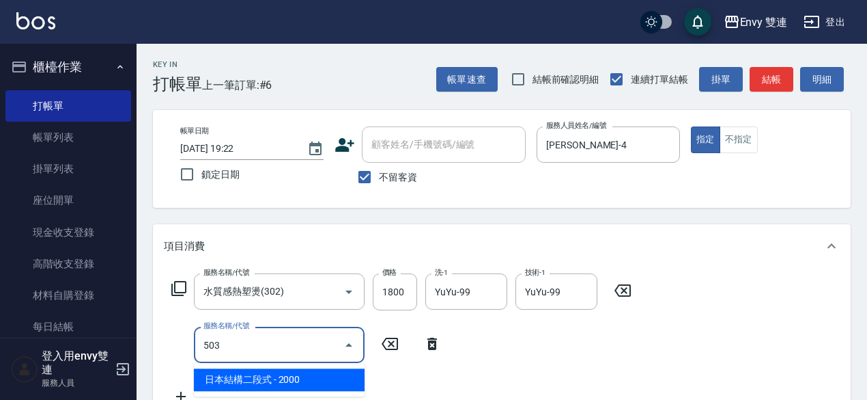
type input "日本結構二段式(503)"
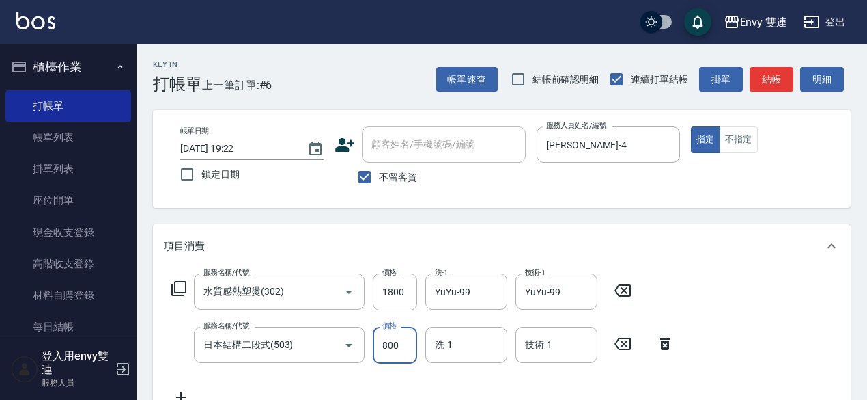
type input "800"
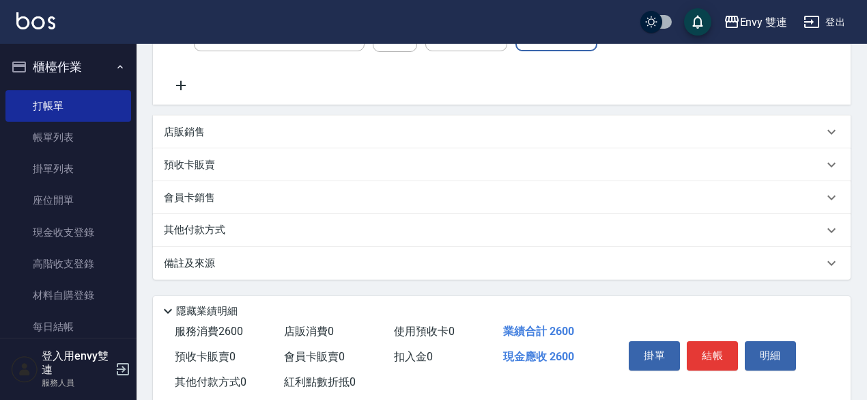
scroll to position [320, 0]
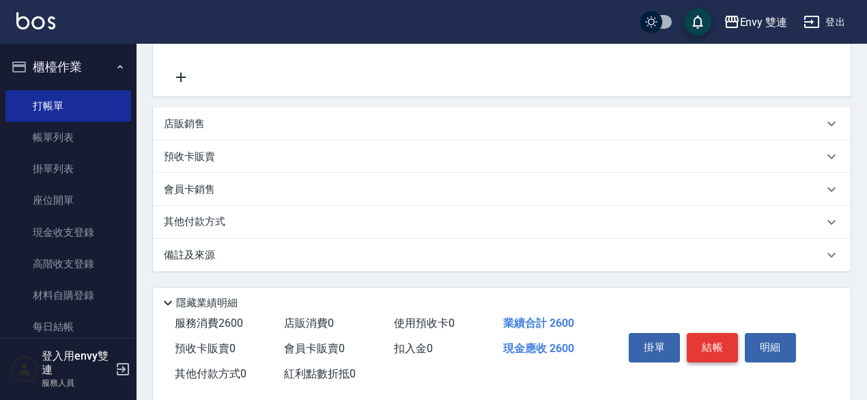
type input "YuYu-99"
click at [731, 344] on button "結帳" at bounding box center [712, 347] width 51 height 29
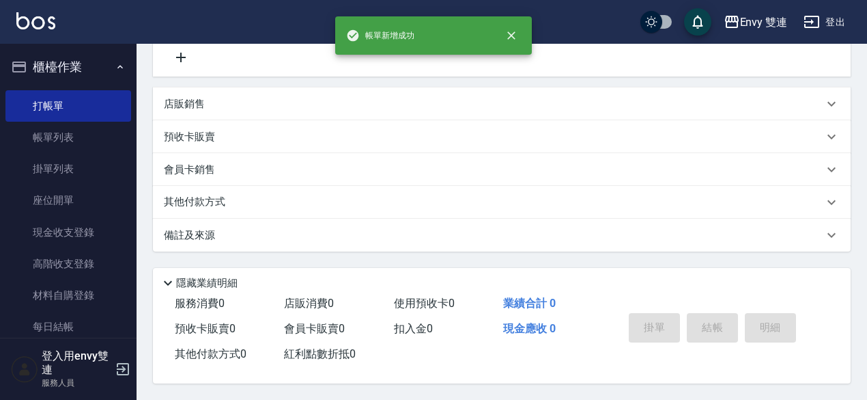
scroll to position [0, 0]
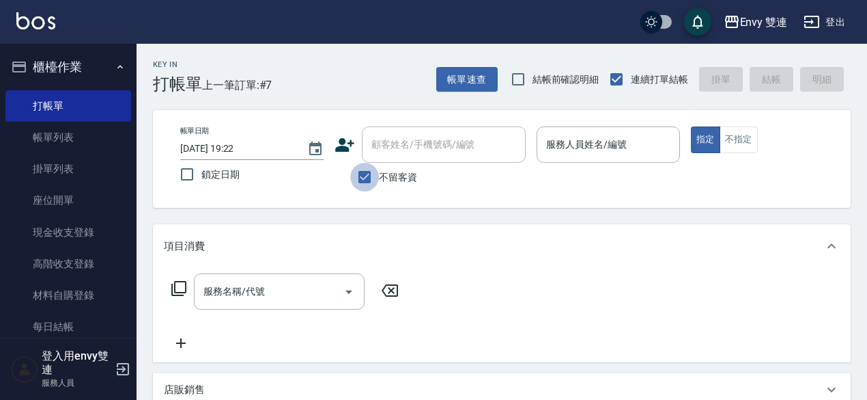
click at [359, 177] on input "不留客資" at bounding box center [364, 177] width 29 height 29
checkbox input "false"
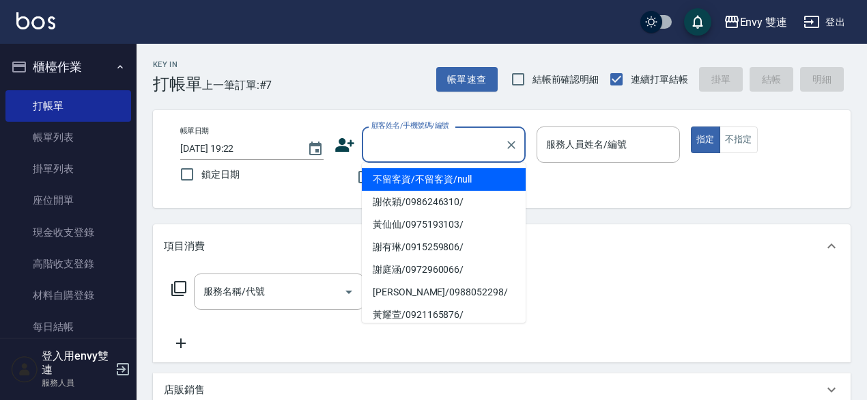
click at [407, 150] on input "顧客姓名/手機號碼/編號" at bounding box center [433, 145] width 131 height 24
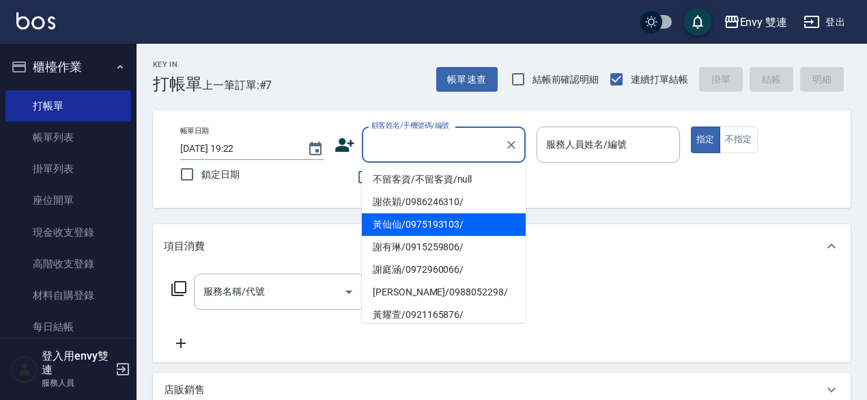
click at [441, 221] on li "黃仙仙/0975193103/" at bounding box center [444, 224] width 164 height 23
type input "黃仙仙/0975193103/"
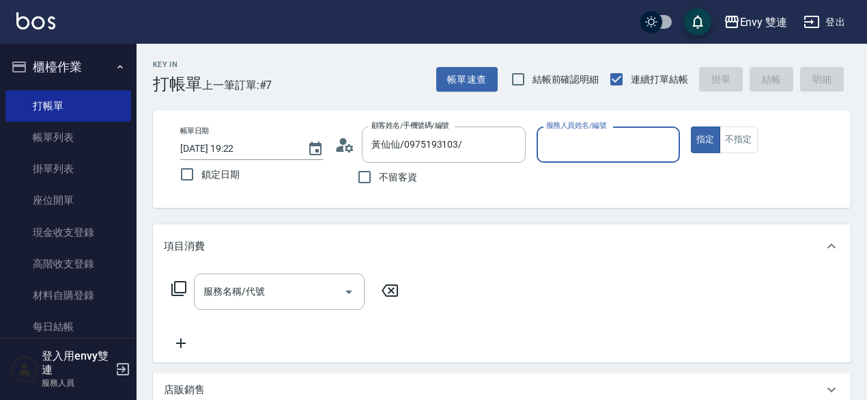
type input "Ina-2"
click at [691, 126] on button "指定" at bounding box center [705, 139] width 29 height 27
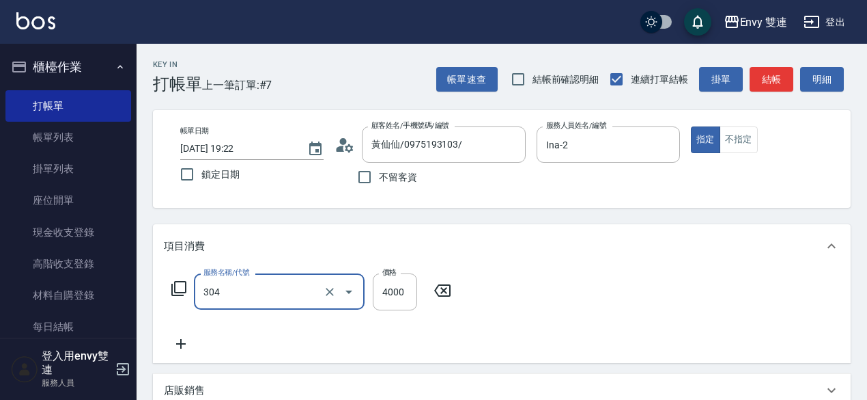
type input "縮毛矯正 (304)"
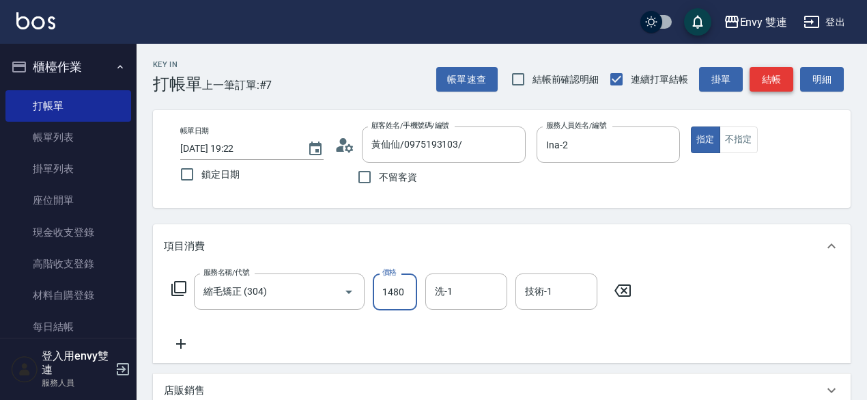
type input "1480"
click at [779, 76] on button "結帳" at bounding box center [772, 79] width 44 height 25
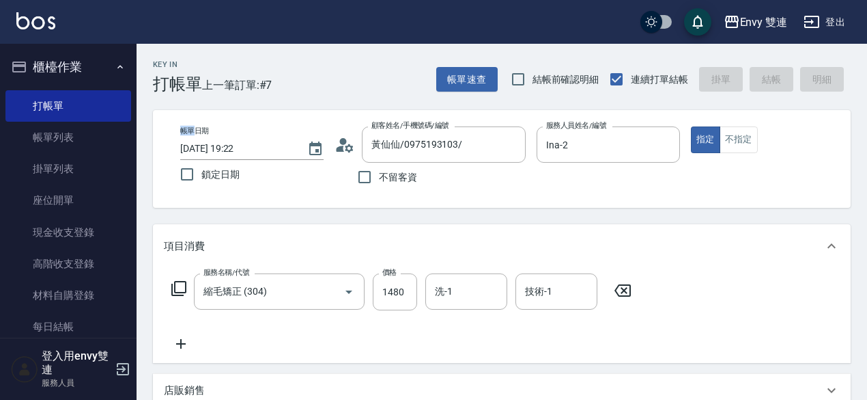
click at [779, 76] on div "帳單速查 結帳前確認明細 連續打單結帳 掛單 結帳 明細" at bounding box center [643, 79] width 415 height 29
type input "[DATE] 19:23"
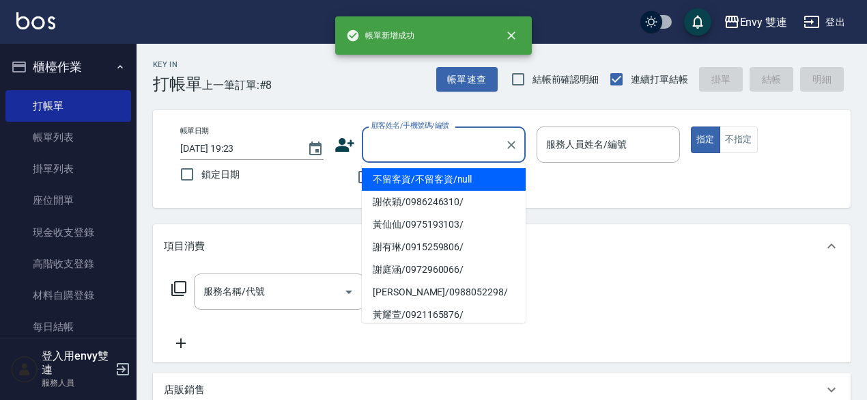
click at [459, 133] on input "顧客姓名/手機號碼/編號" at bounding box center [433, 145] width 131 height 24
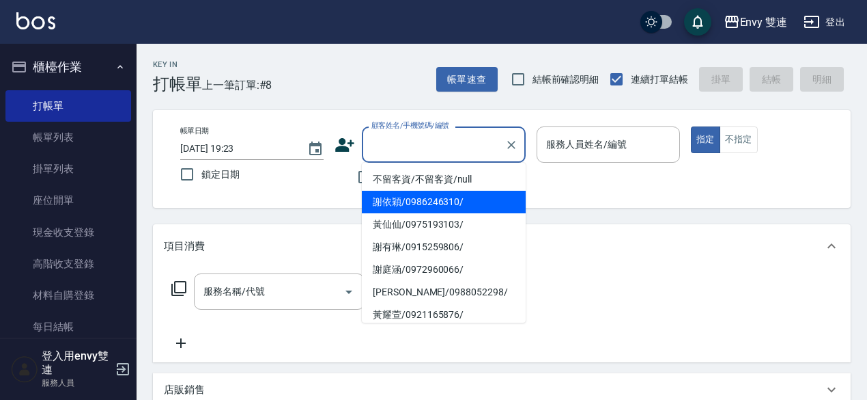
click at [434, 196] on li "謝依穎/0986246310/" at bounding box center [444, 202] width 164 height 23
type input "謝依穎/0986246310/"
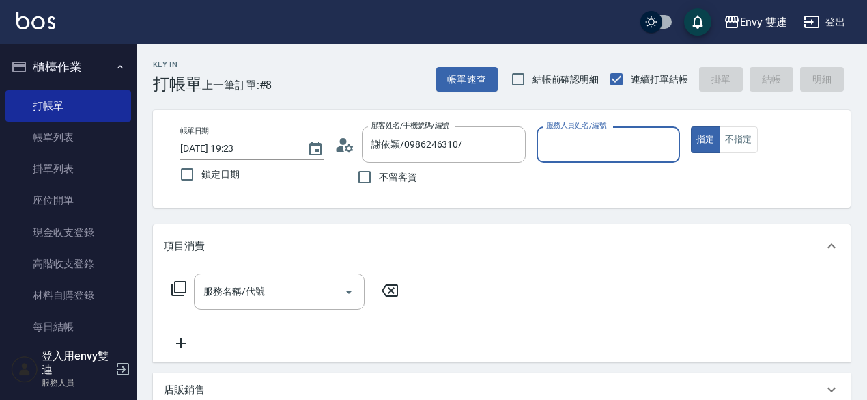
type input "Ina-2"
click at [691, 126] on button "指定" at bounding box center [705, 139] width 29 height 27
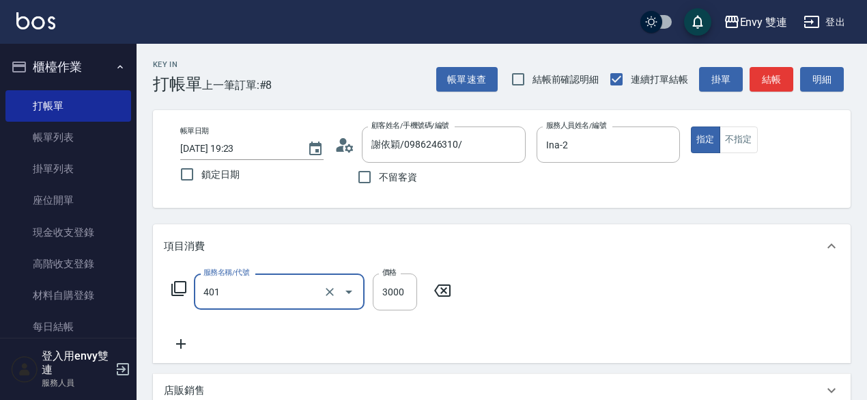
type input "染髮(401)"
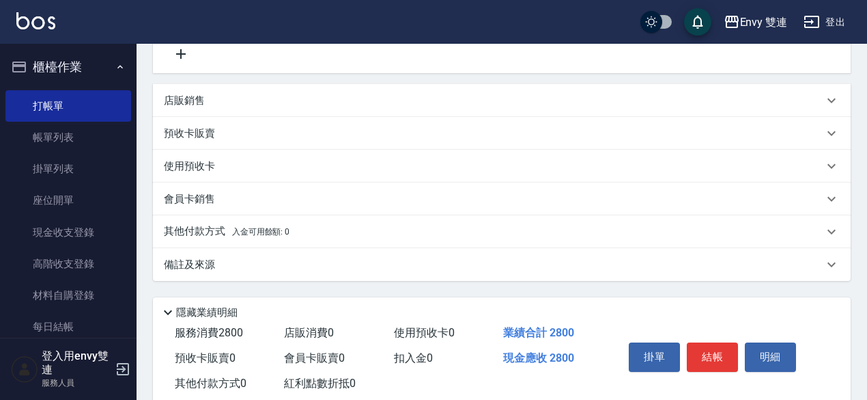
scroll to position [314, 0]
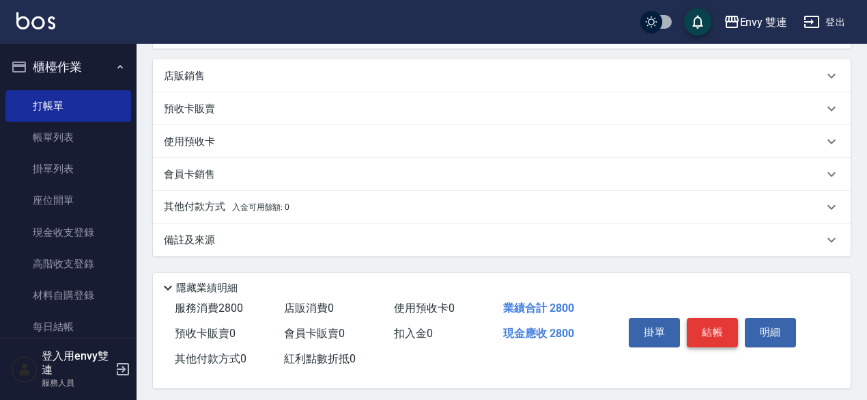
type input "2800"
click at [720, 331] on button "結帳" at bounding box center [712, 332] width 51 height 29
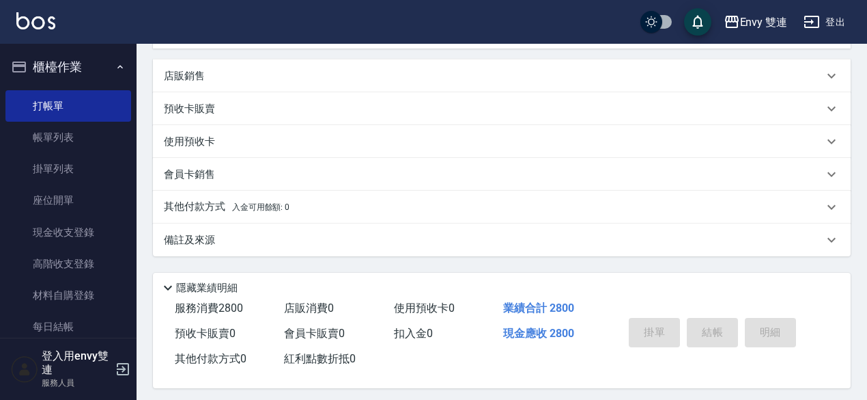
scroll to position [0, 0]
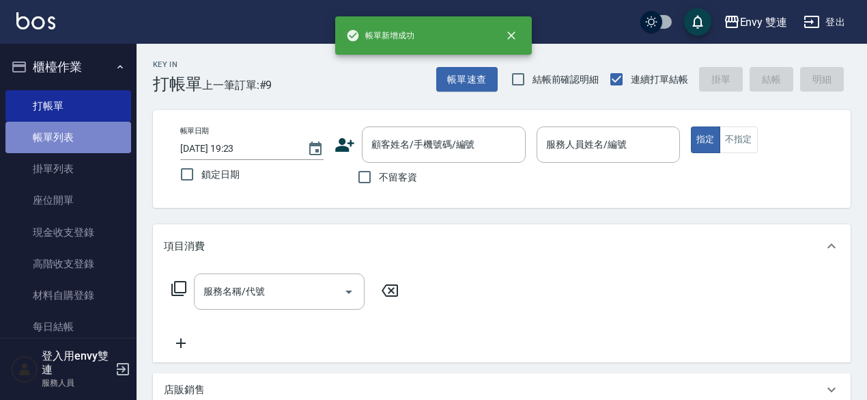
click at [79, 139] on link "帳單列表" at bounding box center [68, 137] width 126 height 31
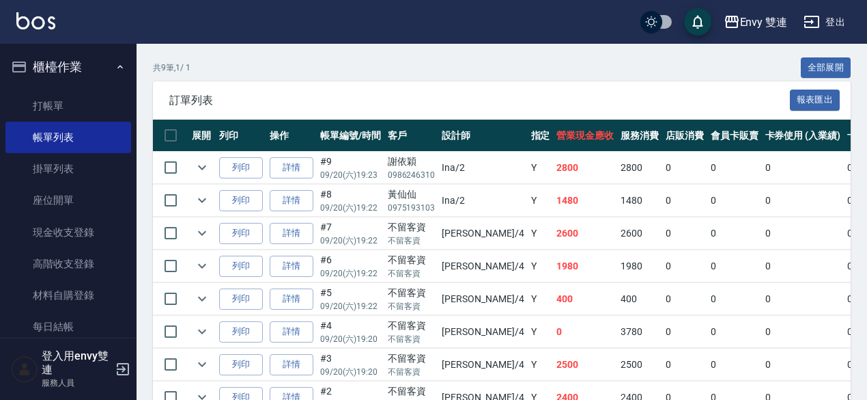
scroll to position [304, 0]
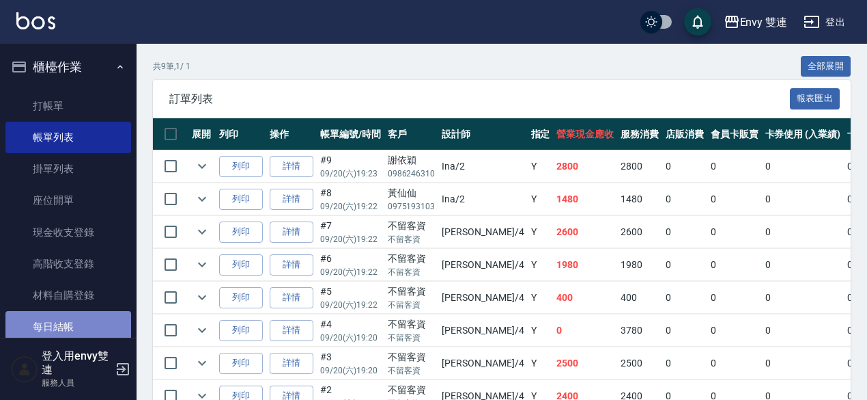
click at [68, 323] on link "每日結帳" at bounding box center [68, 326] width 126 height 31
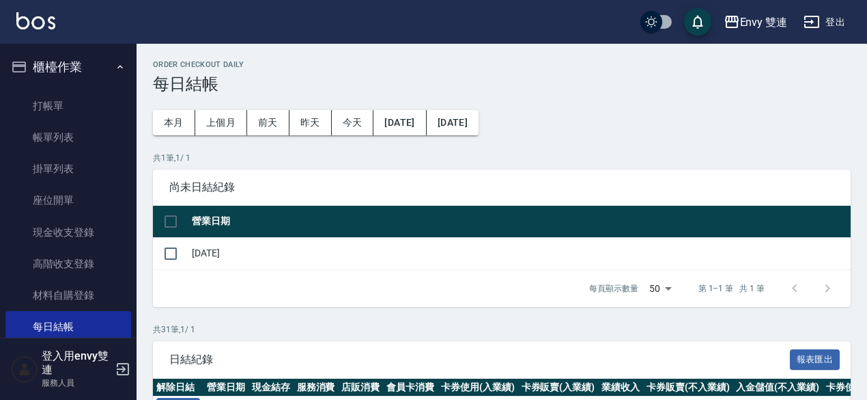
scroll to position [48, 0]
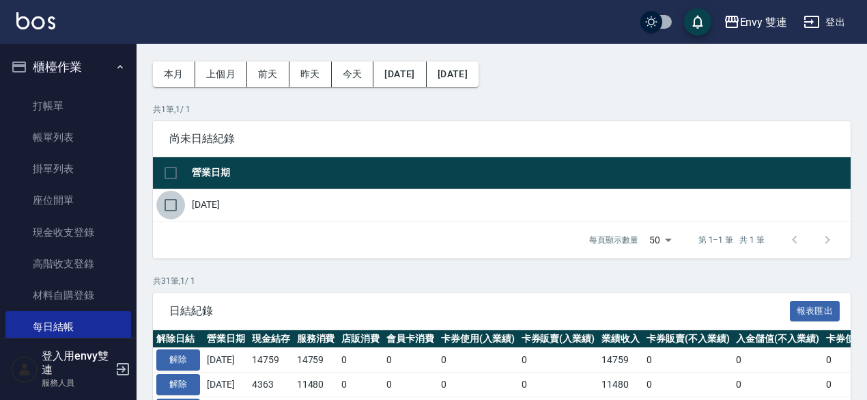
click at [173, 214] on input "checkbox" at bounding box center [170, 205] width 29 height 29
checkbox input "true"
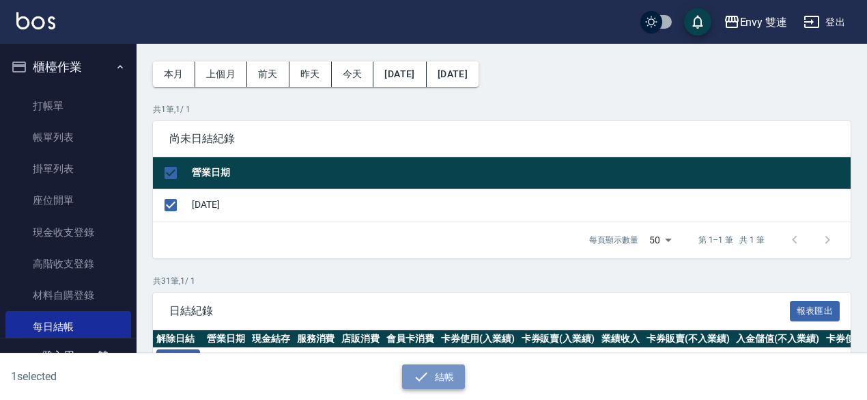
click at [430, 380] on button "結帳" at bounding box center [434, 376] width 64 height 25
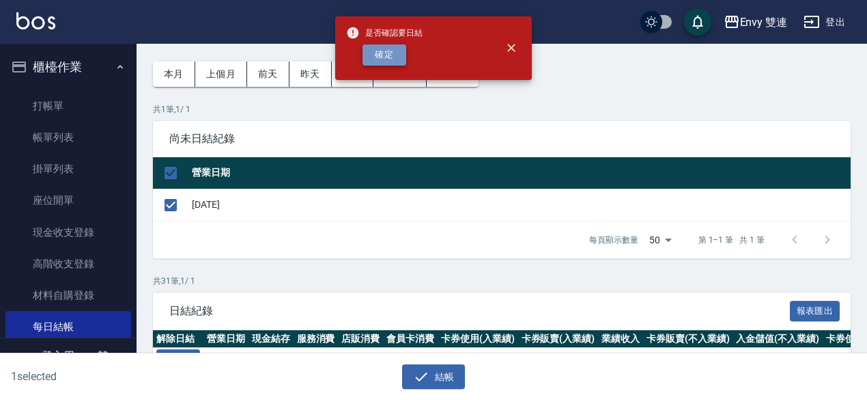
click at [388, 54] on button "確定" at bounding box center [385, 54] width 44 height 21
checkbox input "false"
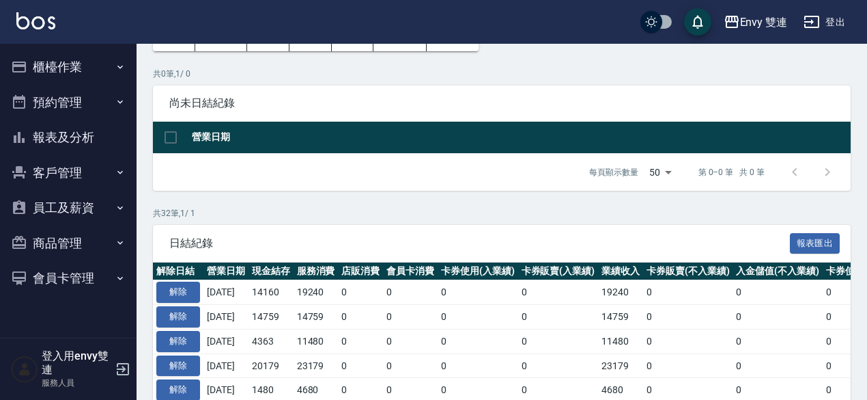
scroll to position [85, 0]
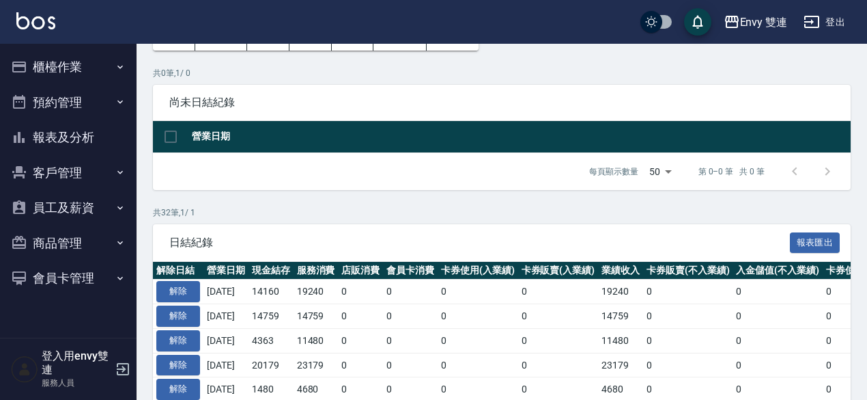
drag, startPoint x: 76, startPoint y: 58, endPoint x: 371, endPoint y: 92, distance: 296.3
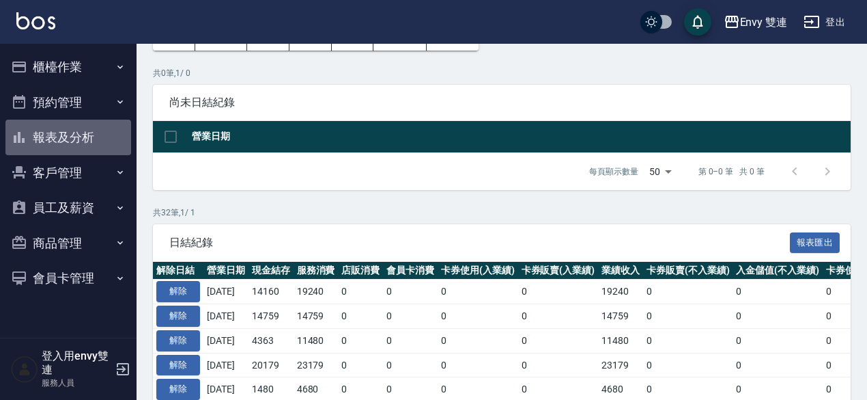
click at [66, 138] on button "報表及分析" at bounding box center [68, 138] width 126 height 36
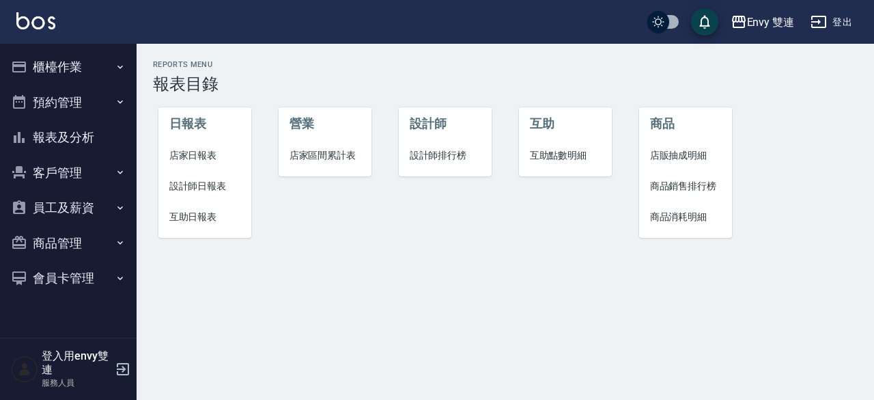
click at [201, 193] on li "設計師日報表" at bounding box center [205, 186] width 94 height 31
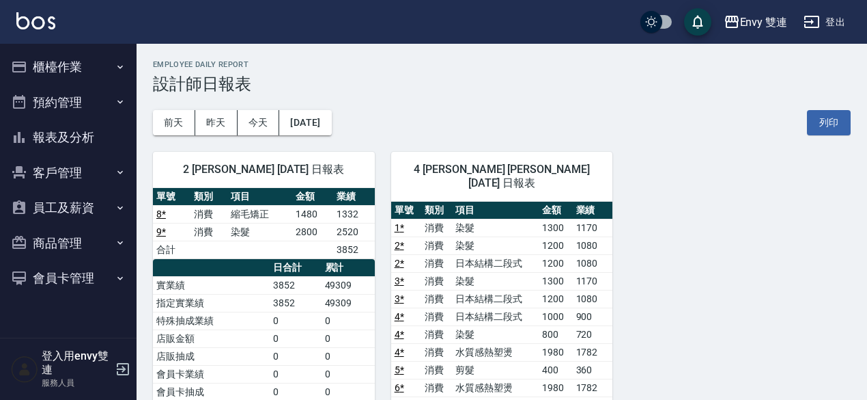
click at [61, 41] on div "Envy 雙連 登出" at bounding box center [433, 22] width 867 height 44
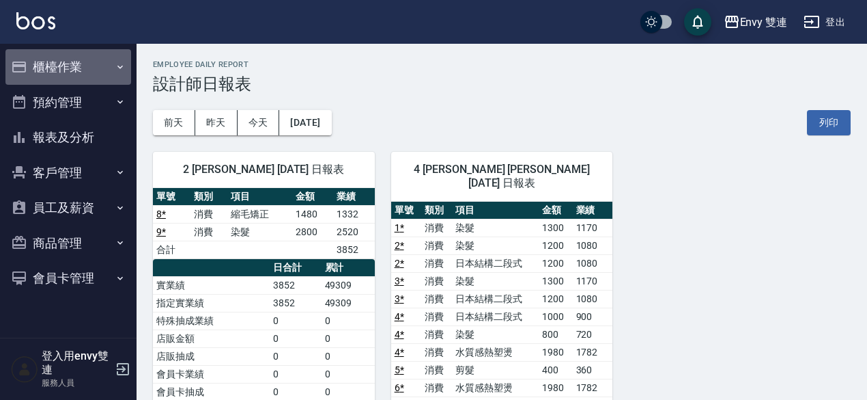
click at [61, 67] on button "櫃檯作業" at bounding box center [68, 67] width 126 height 36
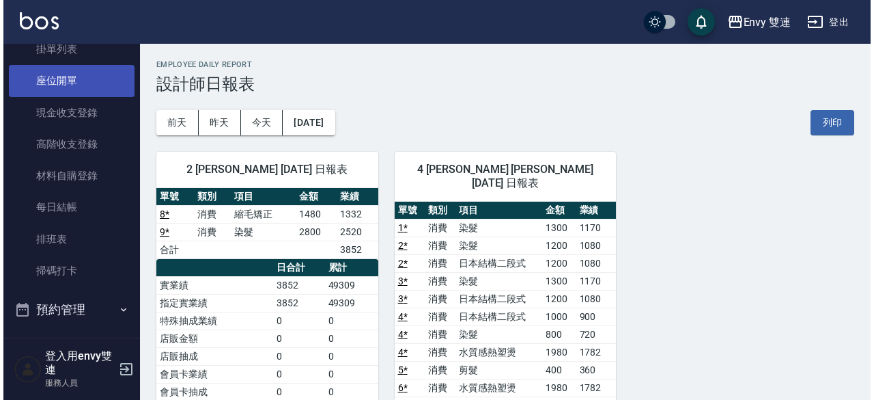
scroll to position [146, 0]
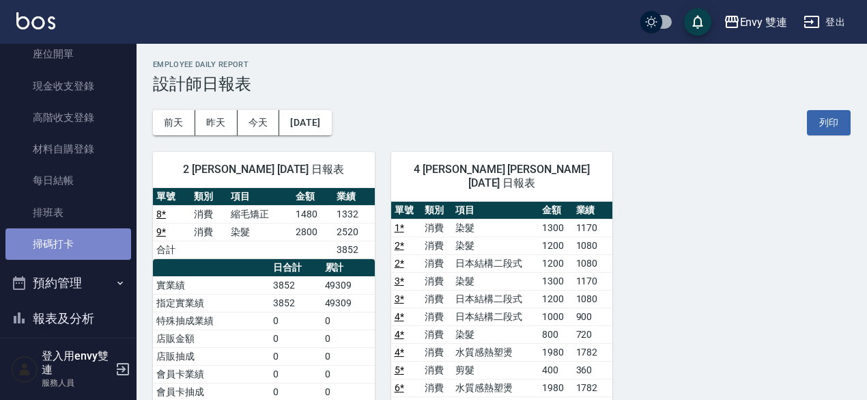
click at [68, 252] on link "掃碼打卡" at bounding box center [68, 243] width 126 height 31
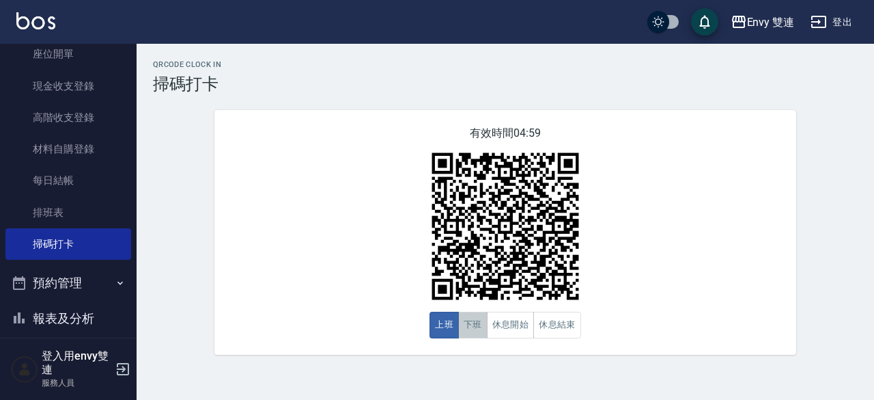
click at [478, 323] on button "下班" at bounding box center [472, 324] width 29 height 27
